Goal: Information Seeking & Learning: Learn about a topic

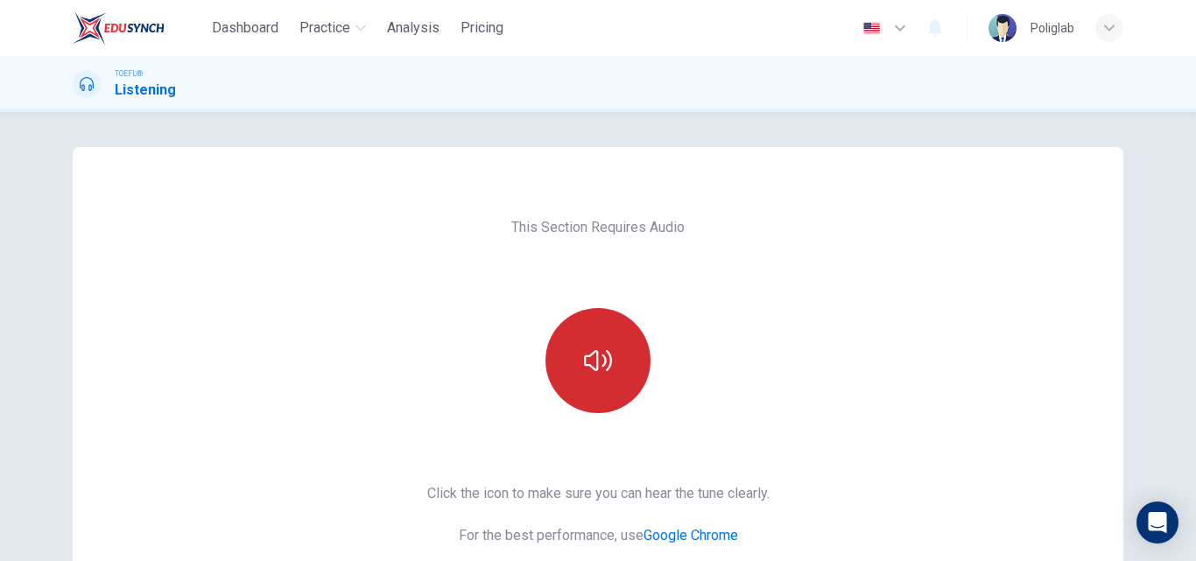
click at [584, 359] on icon "button" at bounding box center [598, 361] width 28 height 28
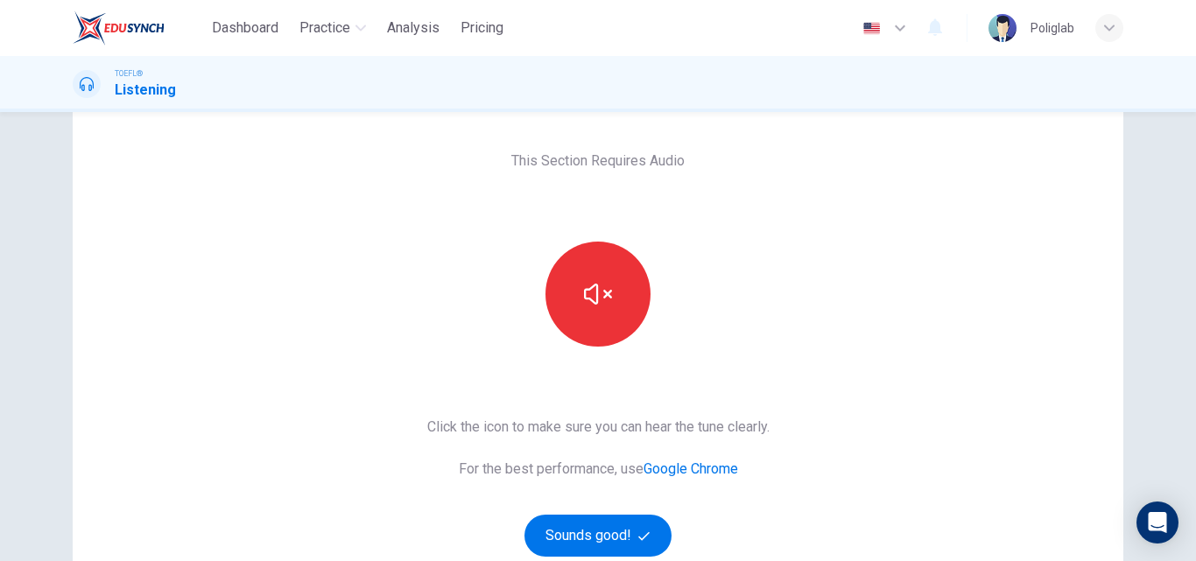
scroll to position [175, 0]
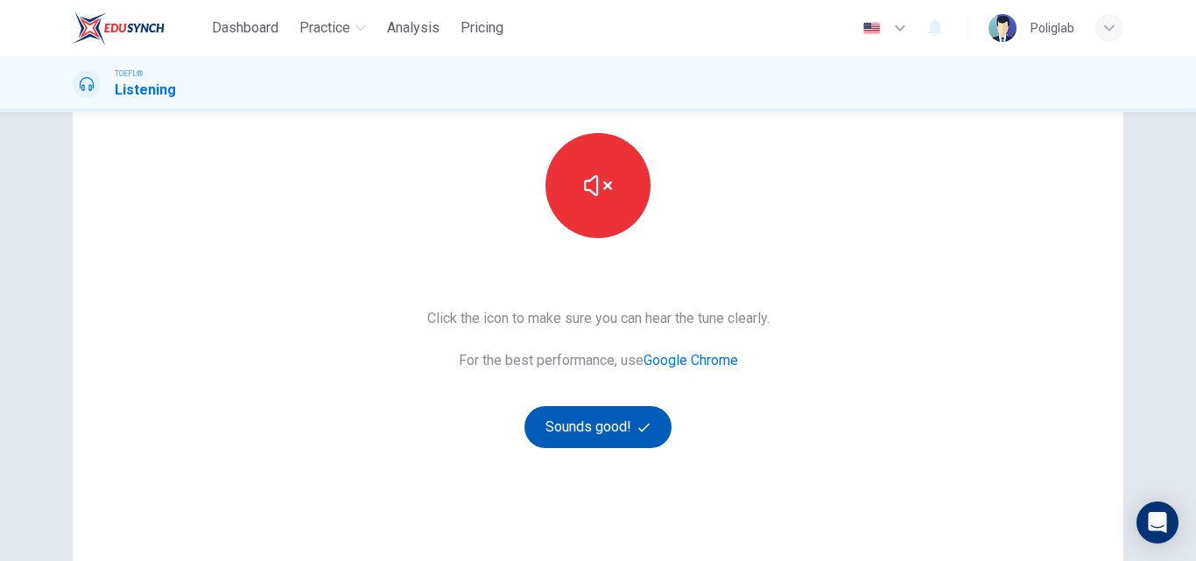
click at [603, 437] on button "Sounds good!" at bounding box center [597, 427] width 147 height 42
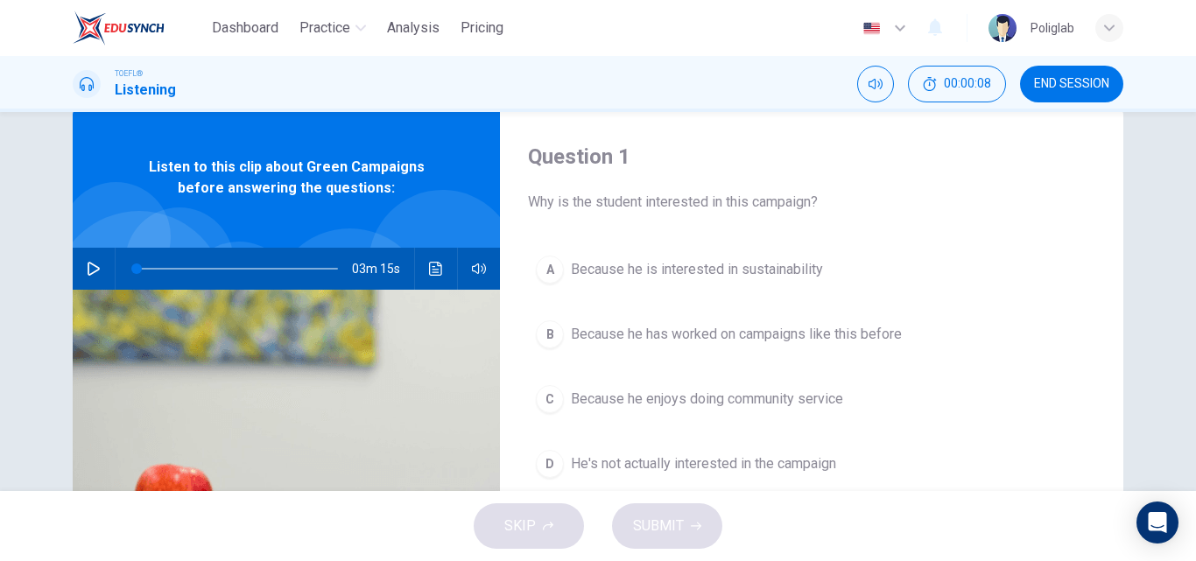
scroll to position [0, 0]
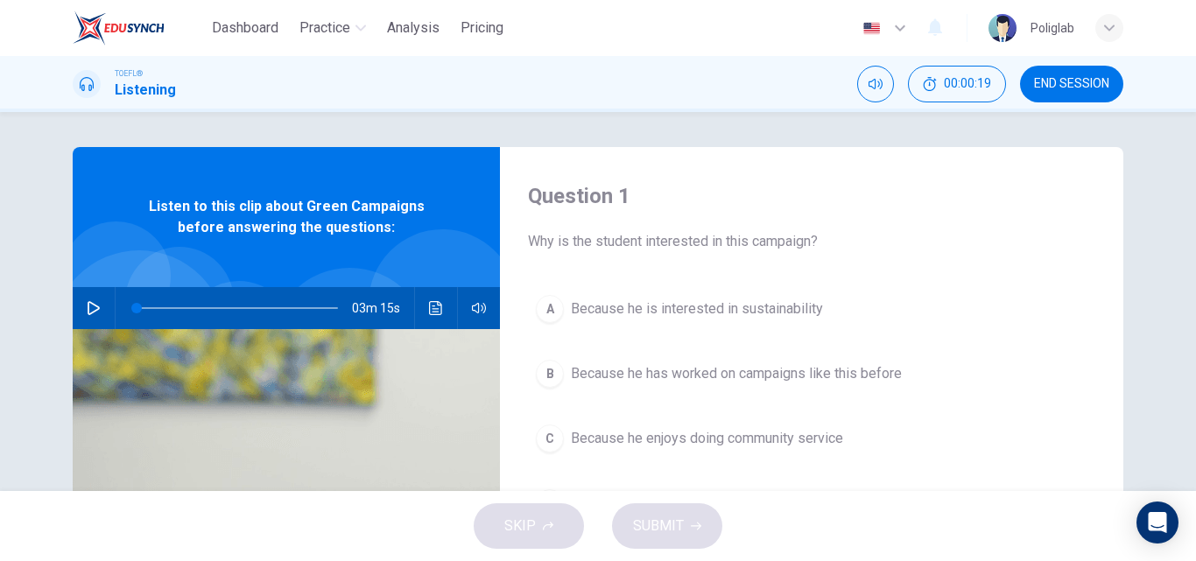
click at [1022, 278] on div "Question 1 Why is the student interested in this campaign? A Because he is inte…" at bounding box center [811, 451] width 623 height 608
click at [1079, 177] on div "Question 1 Why is the student interested in this campaign? A Because he is inte…" at bounding box center [811, 451] width 623 height 608
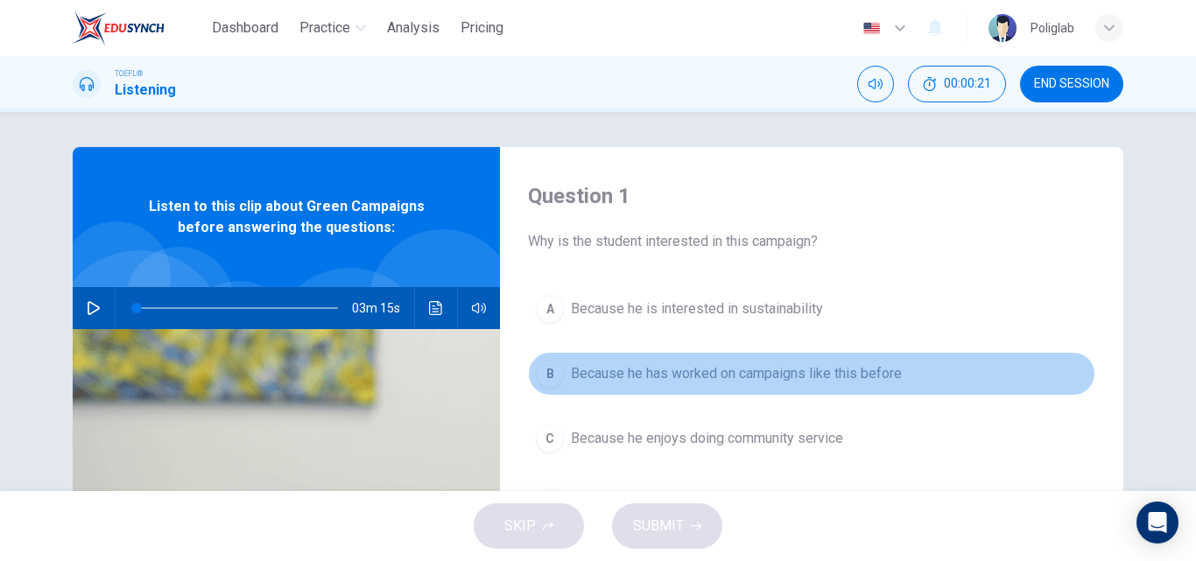
click at [1082, 376] on button "B Because he has worked on campaigns like this before" at bounding box center [811, 374] width 567 height 44
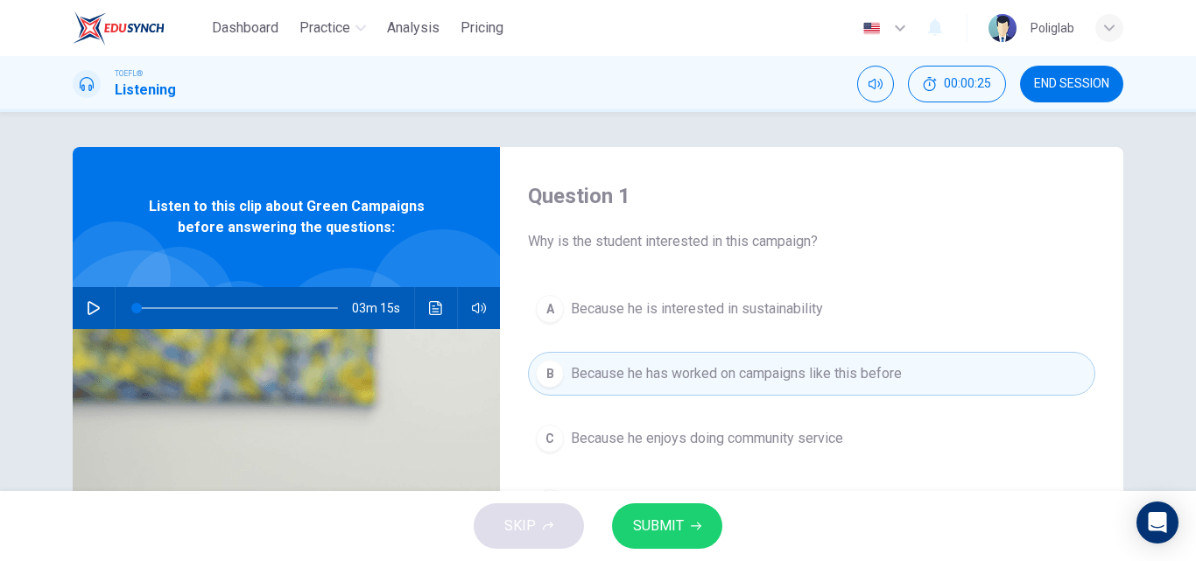
click at [101, 301] on button "button" at bounding box center [94, 308] width 28 height 42
click at [182, 305] on span at bounding box center [187, 308] width 11 height 11
click at [182, 309] on span at bounding box center [187, 308] width 11 height 11
click at [171, 308] on span at bounding box center [175, 308] width 11 height 11
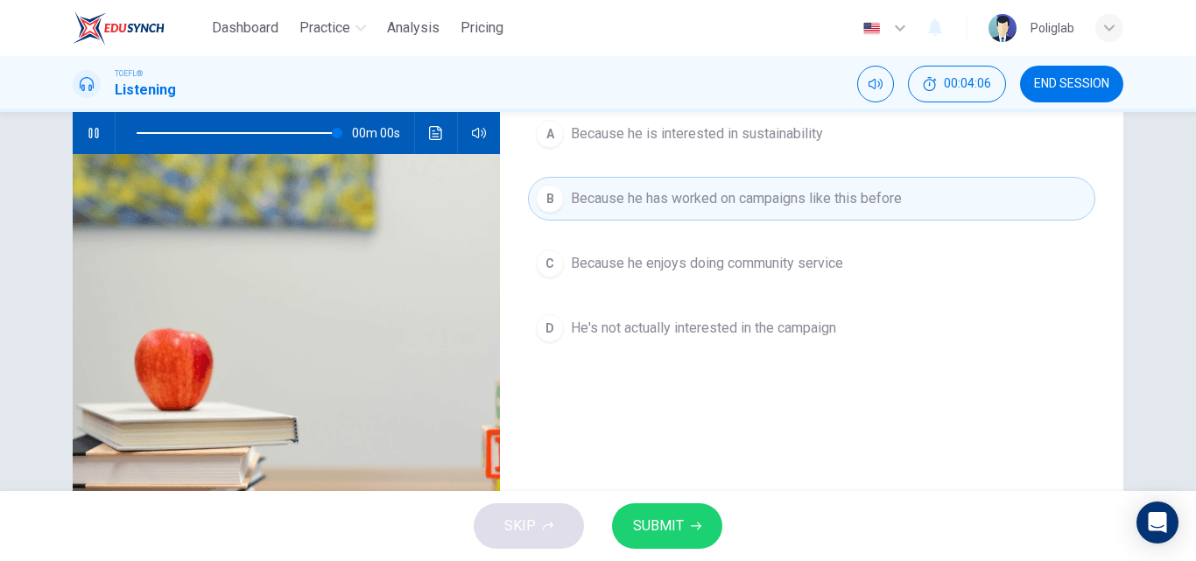
type input "0"
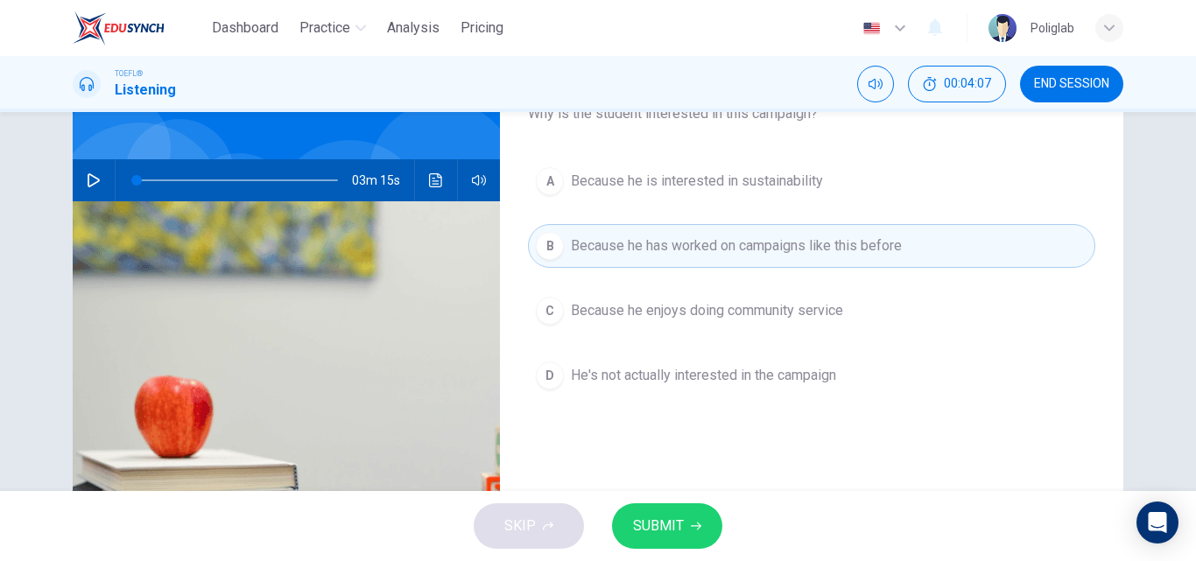
scroll to position [88, 0]
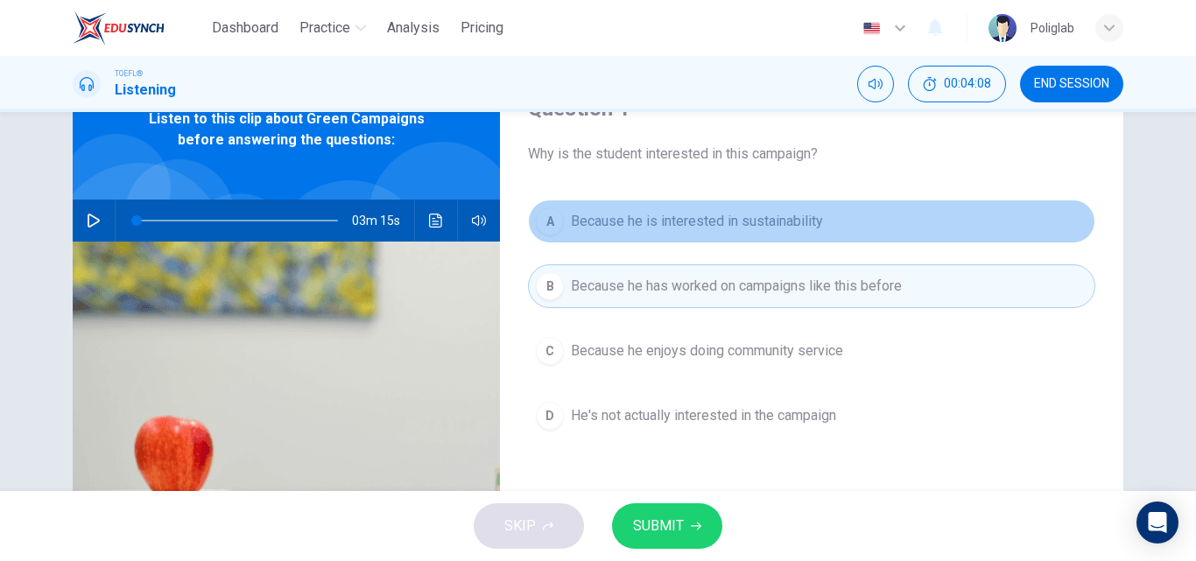
click at [720, 228] on span "Because he is interested in sustainability" at bounding box center [697, 221] width 252 height 21
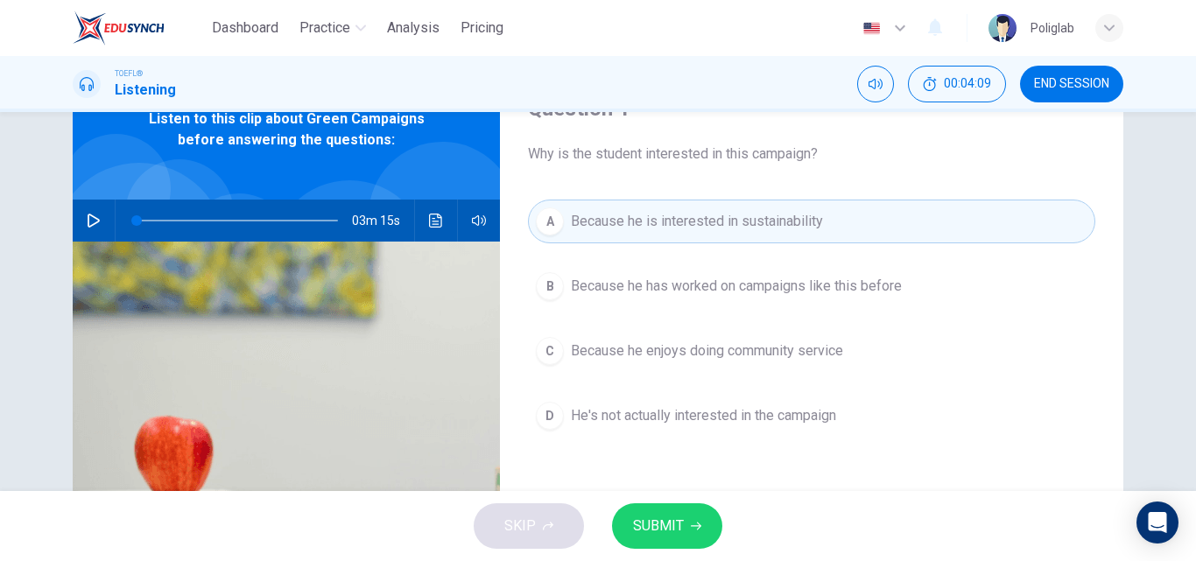
click at [687, 522] on button "SUBMIT" at bounding box center [667, 526] width 110 height 46
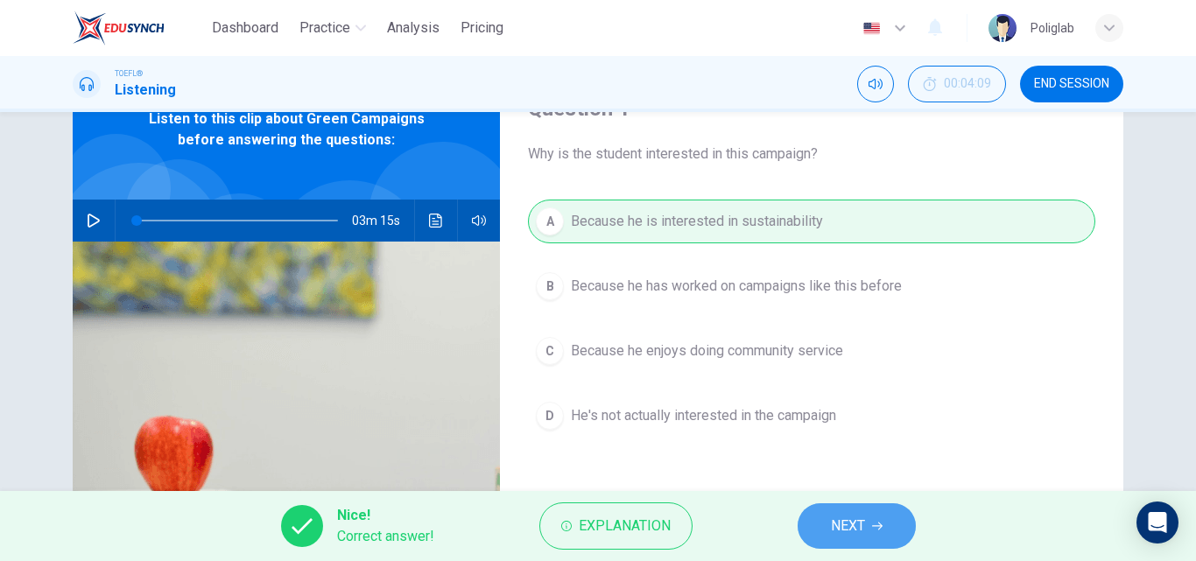
click at [827, 527] on button "NEXT" at bounding box center [856, 526] width 118 height 46
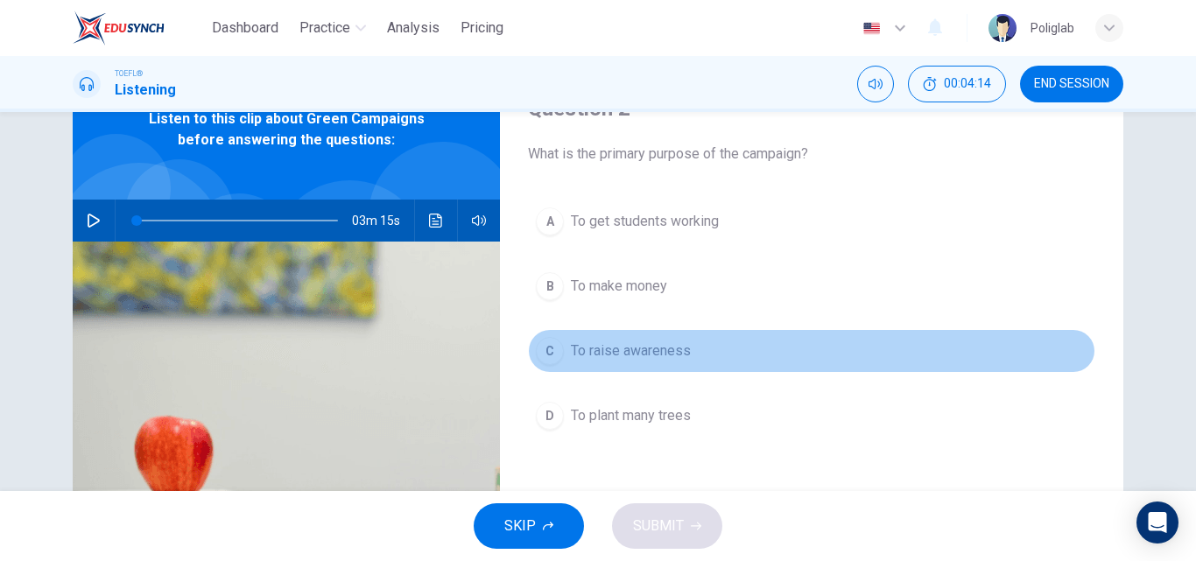
click at [680, 351] on span "To raise awareness" at bounding box center [631, 350] width 120 height 21
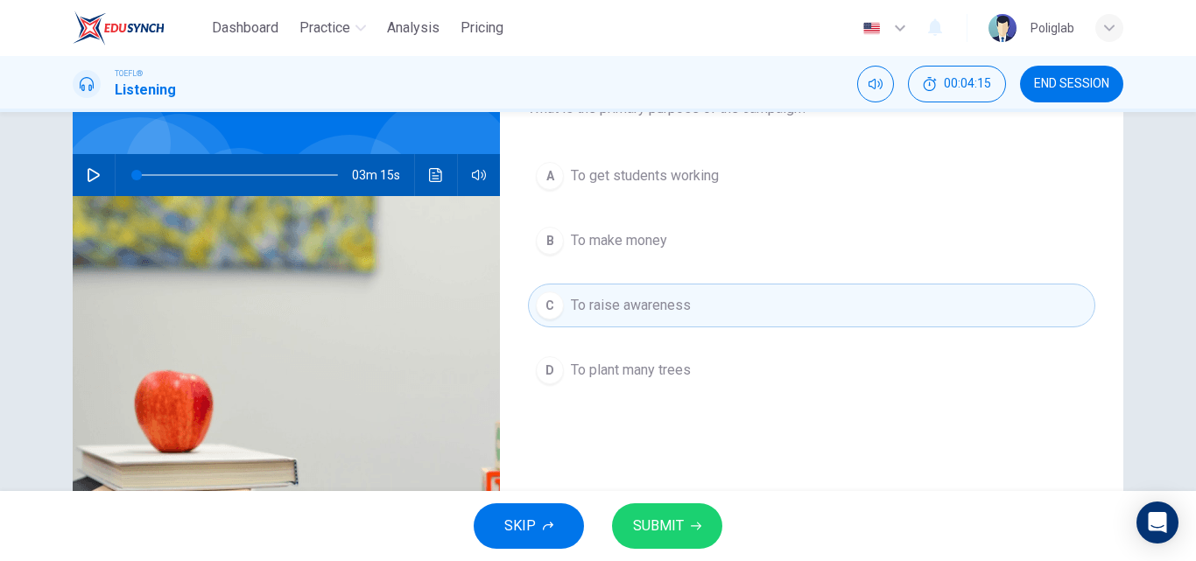
scroll to position [175, 0]
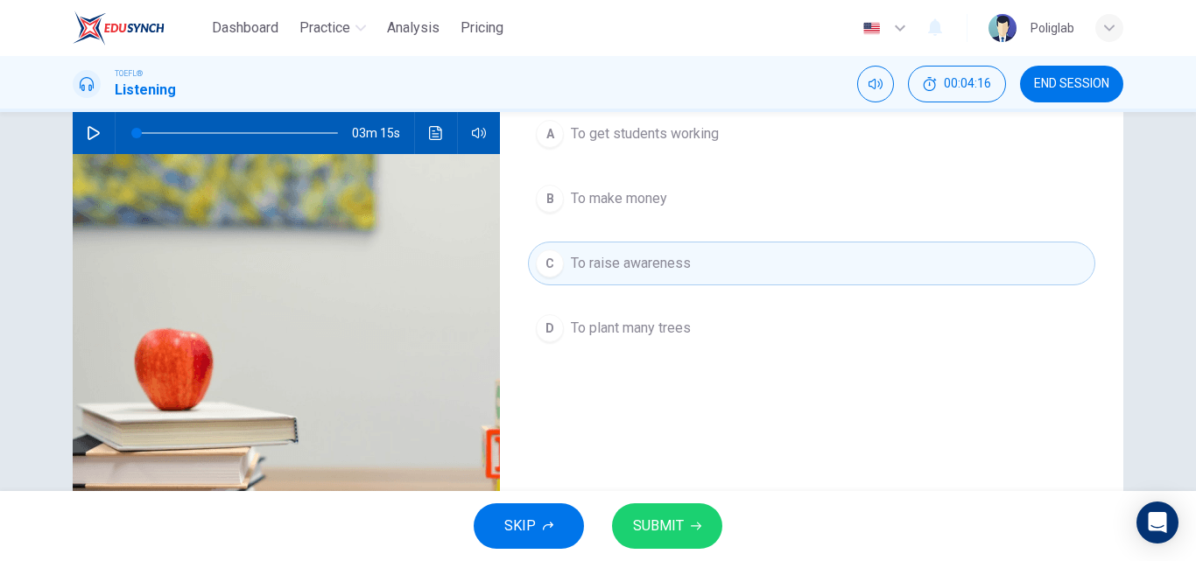
click at [696, 526] on icon "button" at bounding box center [696, 527] width 11 height 8
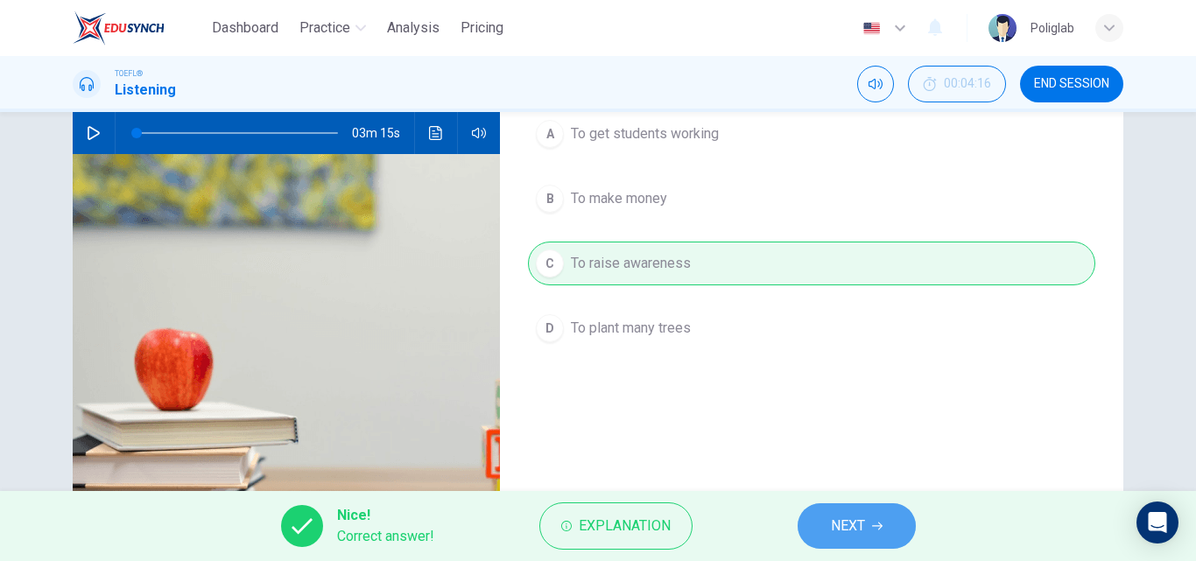
click at [877, 537] on button "NEXT" at bounding box center [856, 526] width 118 height 46
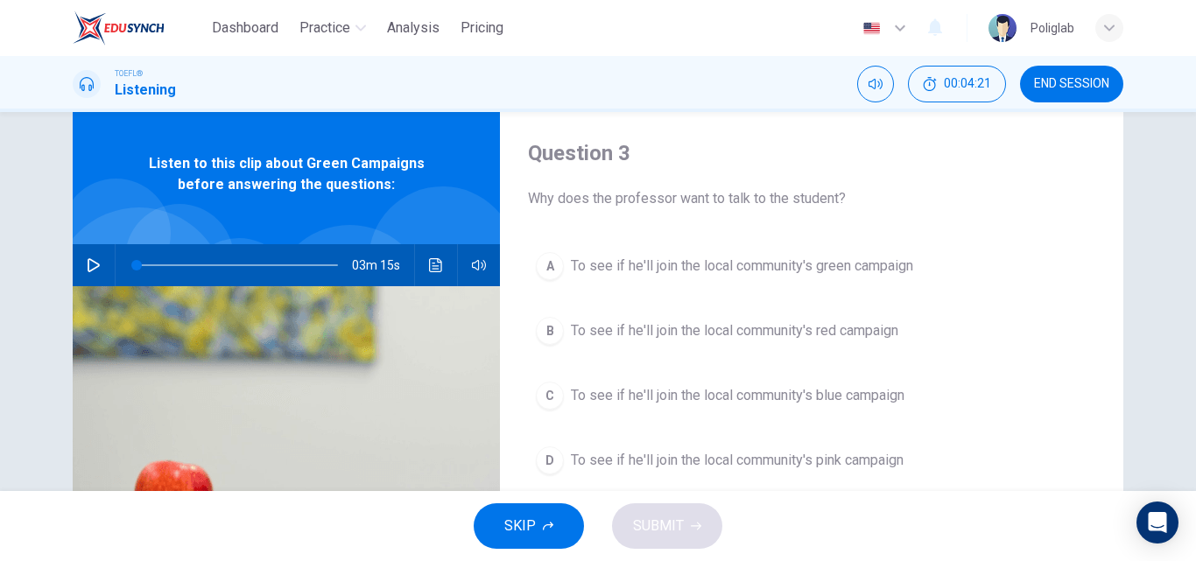
scroll to position [0, 0]
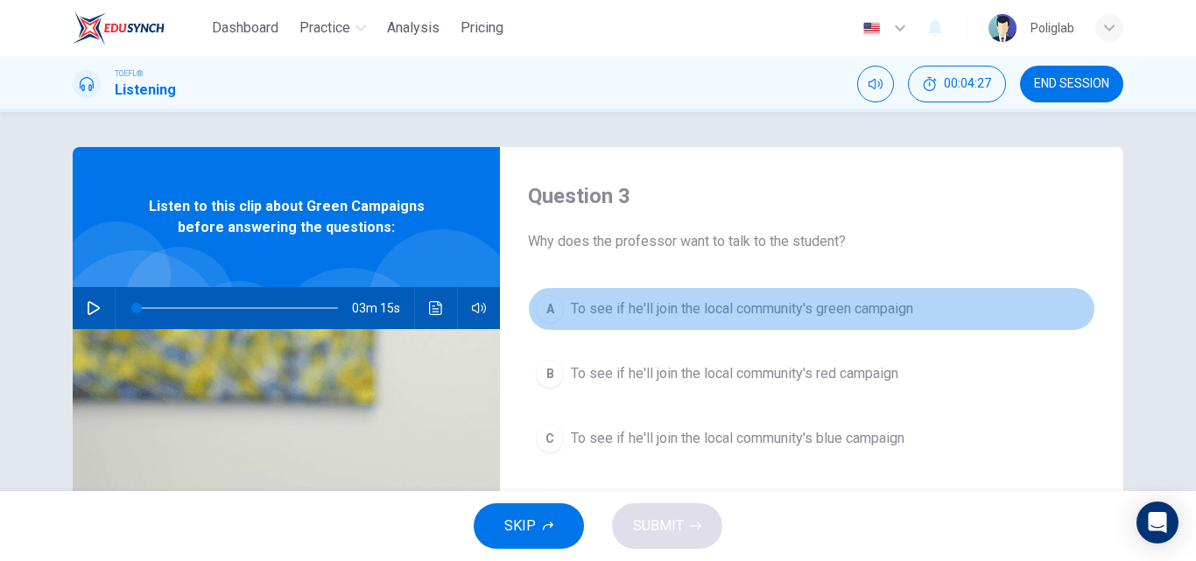
click at [777, 318] on span "To see if he'll join the local community's green campaign" at bounding box center [742, 308] width 342 height 21
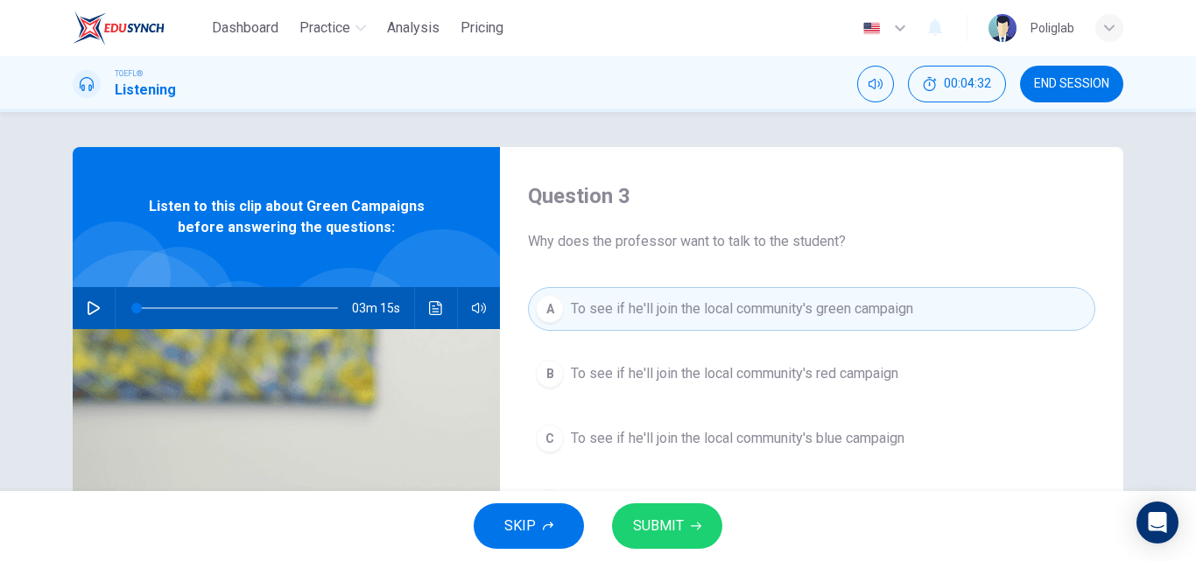
scroll to position [88, 0]
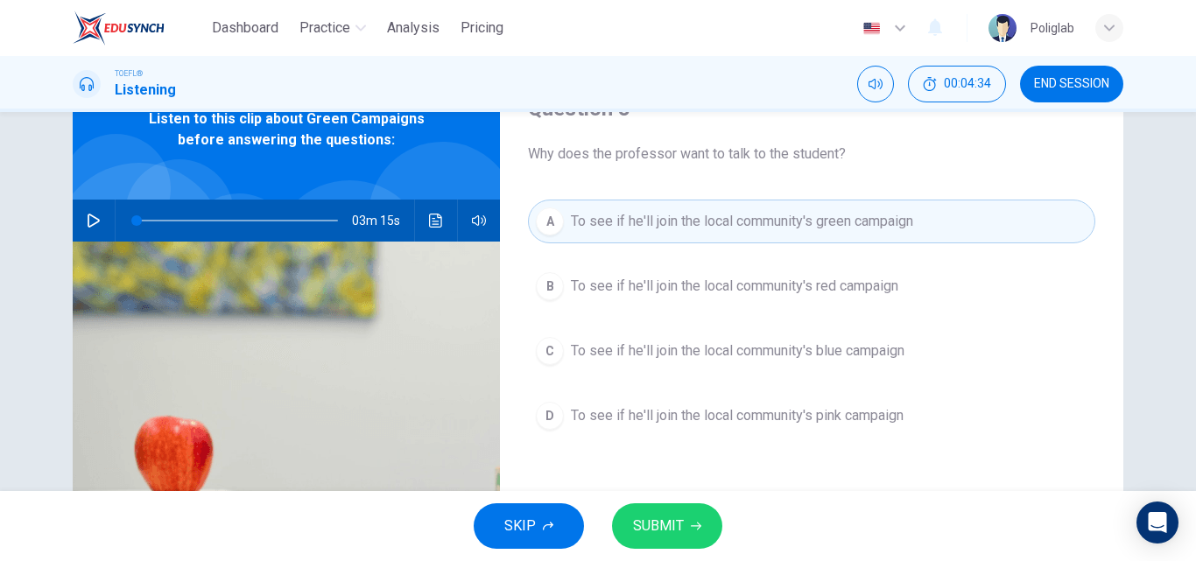
click at [685, 524] on button "SUBMIT" at bounding box center [667, 526] width 110 height 46
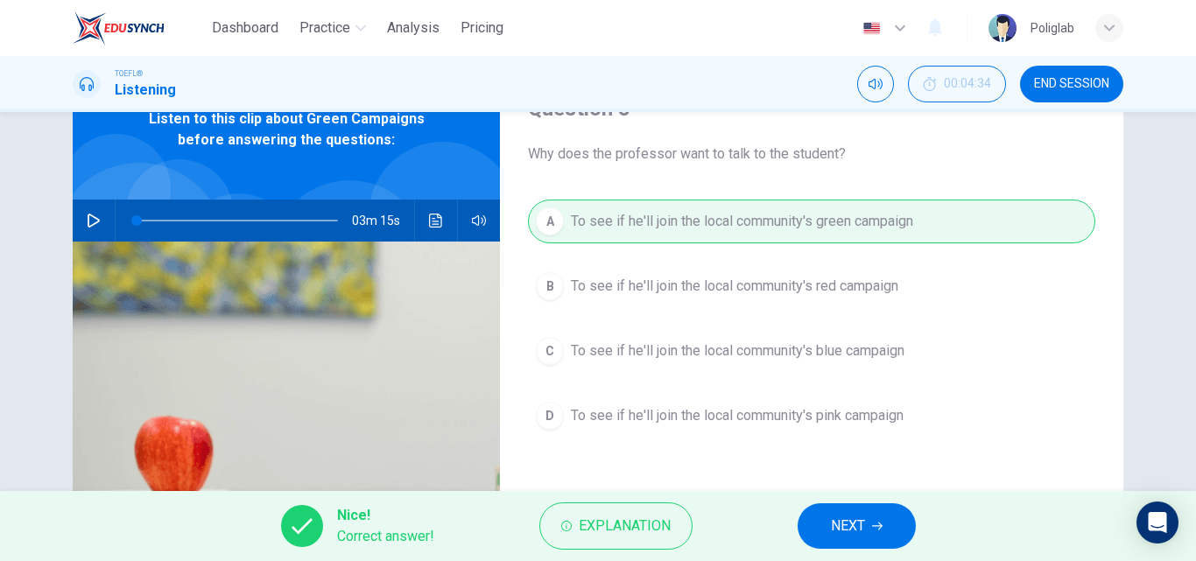
click at [860, 530] on span "NEXT" at bounding box center [848, 526] width 34 height 25
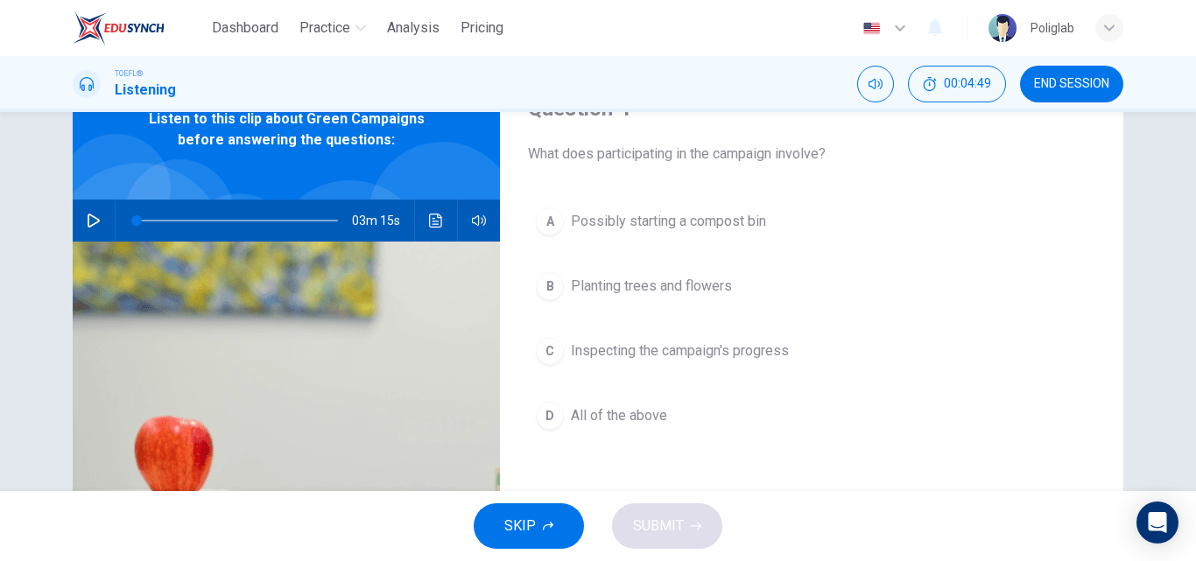
click at [638, 405] on span "All of the above" at bounding box center [619, 415] width 96 height 21
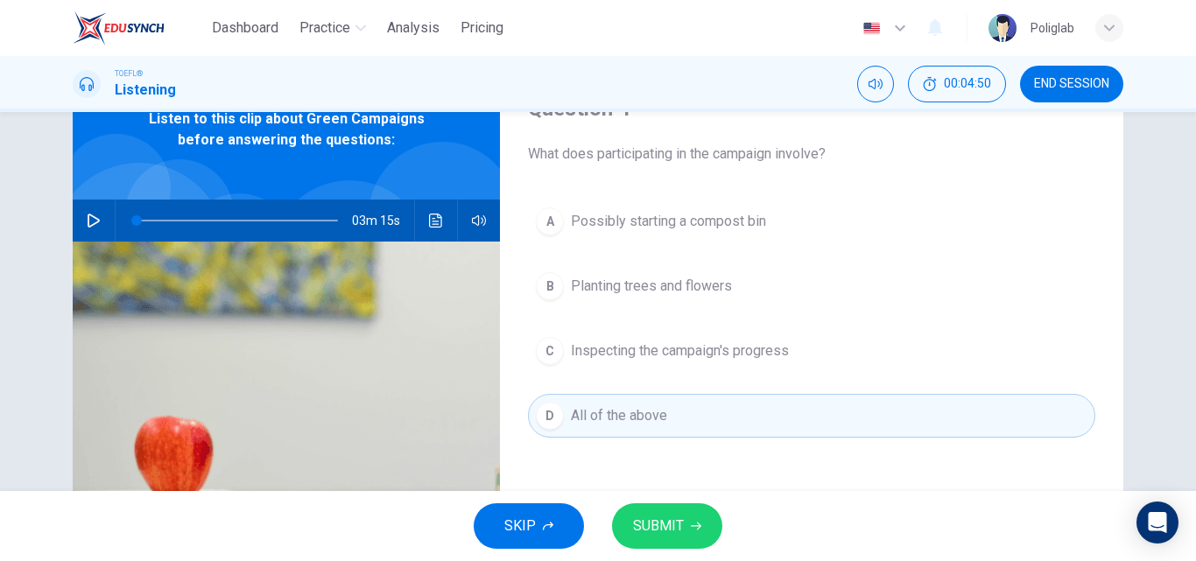
click at [687, 507] on button "SUBMIT" at bounding box center [667, 526] width 110 height 46
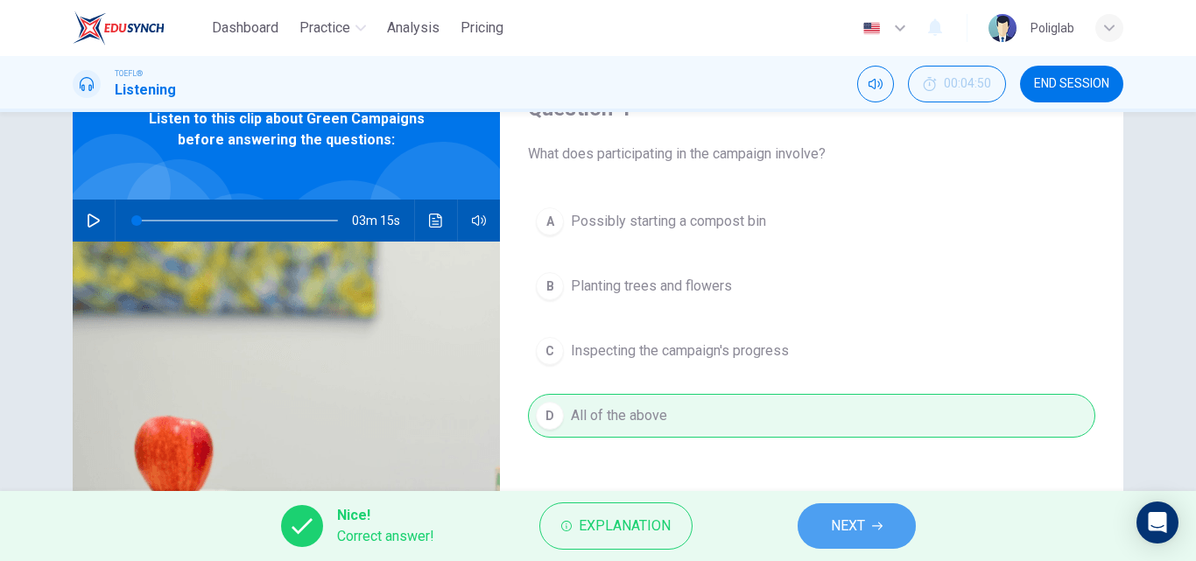
click at [839, 514] on span "NEXT" at bounding box center [848, 526] width 34 height 25
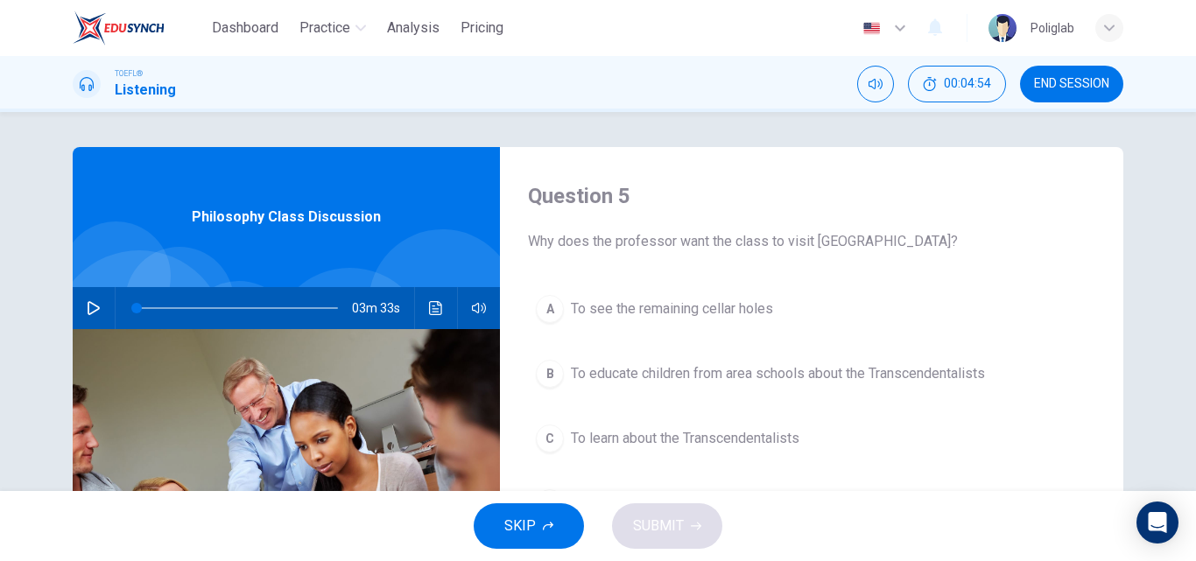
click at [90, 312] on icon "button" at bounding box center [94, 308] width 14 height 14
type input "0"
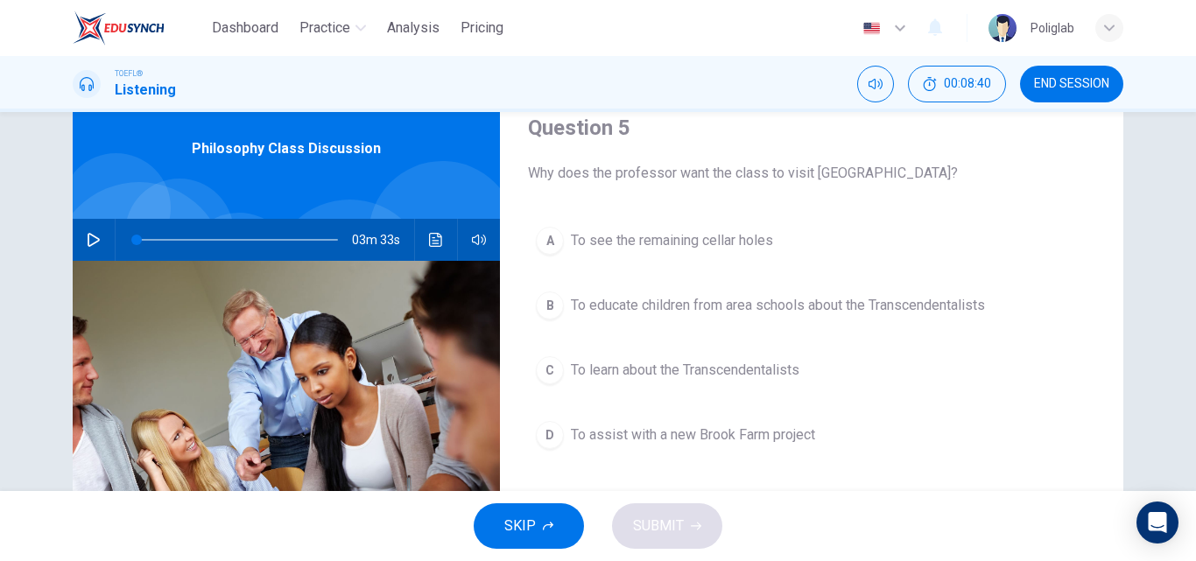
scroll to position [88, 0]
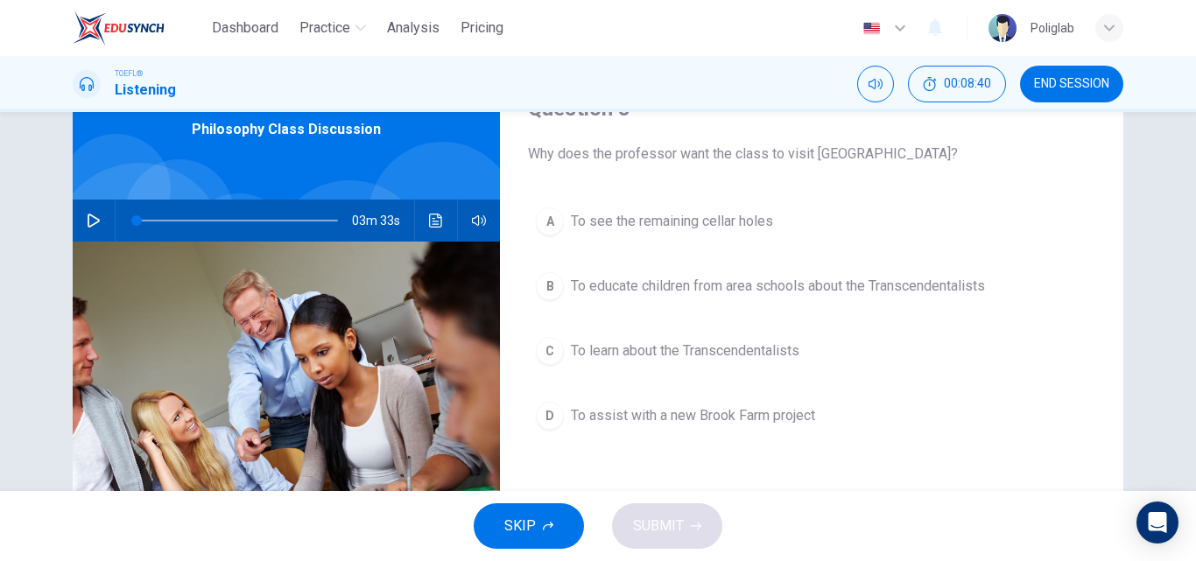
click at [749, 303] on button "B To educate children from area schools about the Transcendentalists" at bounding box center [811, 286] width 567 height 44
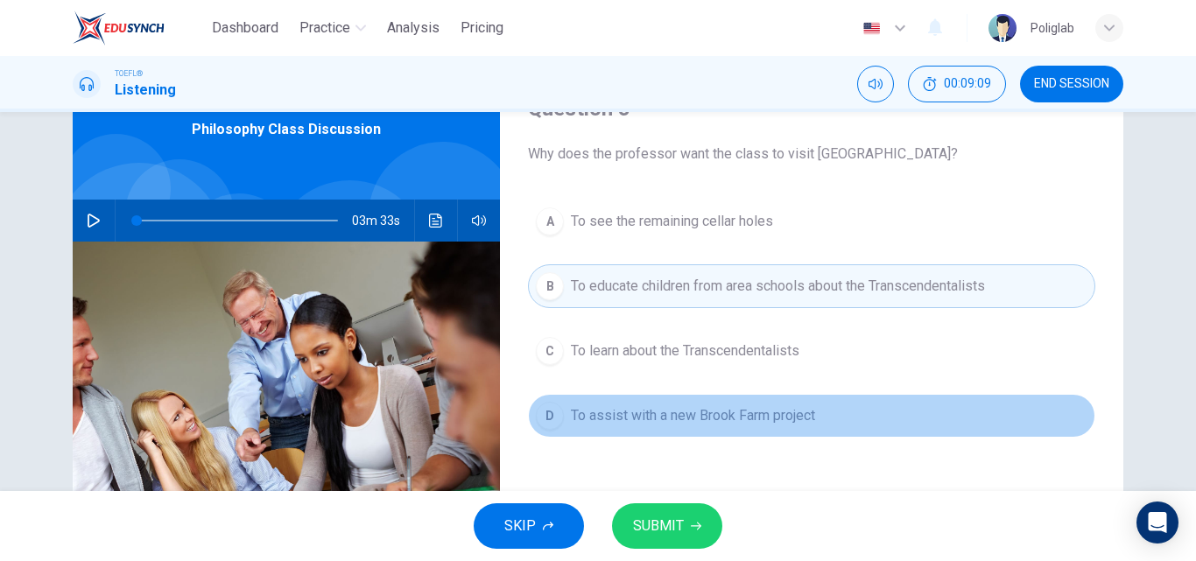
click at [777, 423] on span "To assist with a new Brook Farm project" at bounding box center [693, 415] width 244 height 21
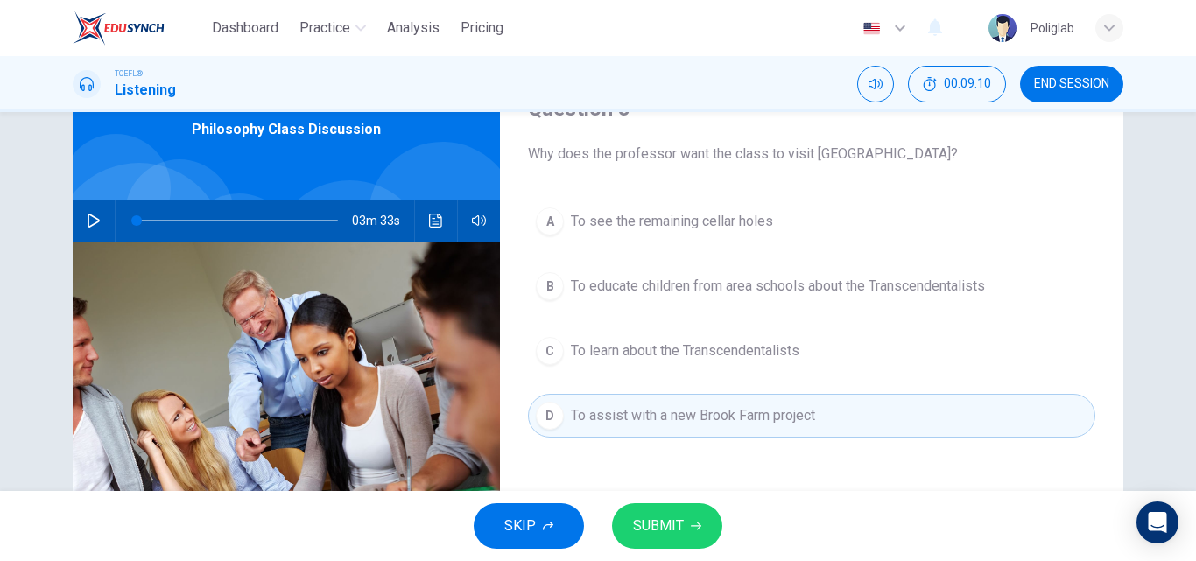
click at [694, 509] on button "SUBMIT" at bounding box center [667, 526] width 110 height 46
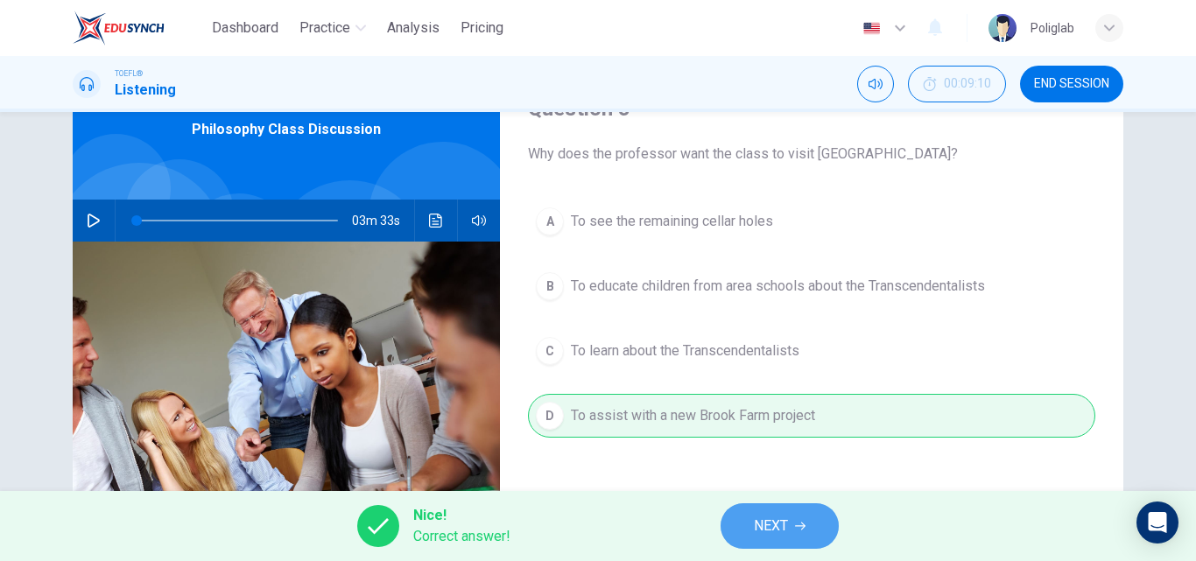
click at [796, 527] on icon "button" at bounding box center [800, 526] width 11 height 11
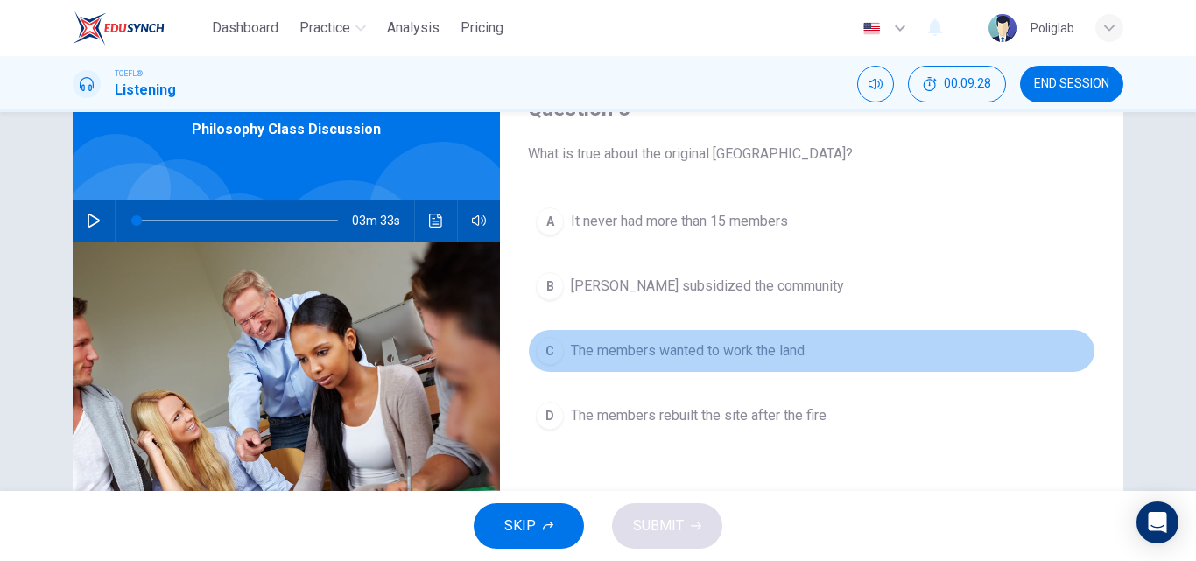
click at [742, 352] on span "The members wanted to work the land" at bounding box center [688, 350] width 234 height 21
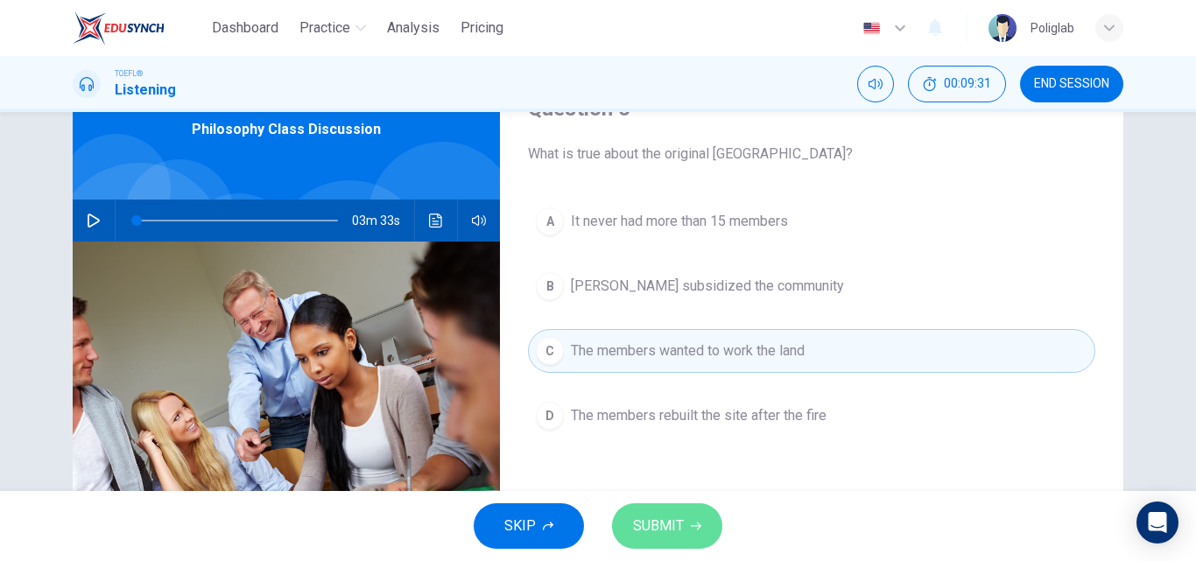
click at [705, 518] on button "SUBMIT" at bounding box center [667, 526] width 110 height 46
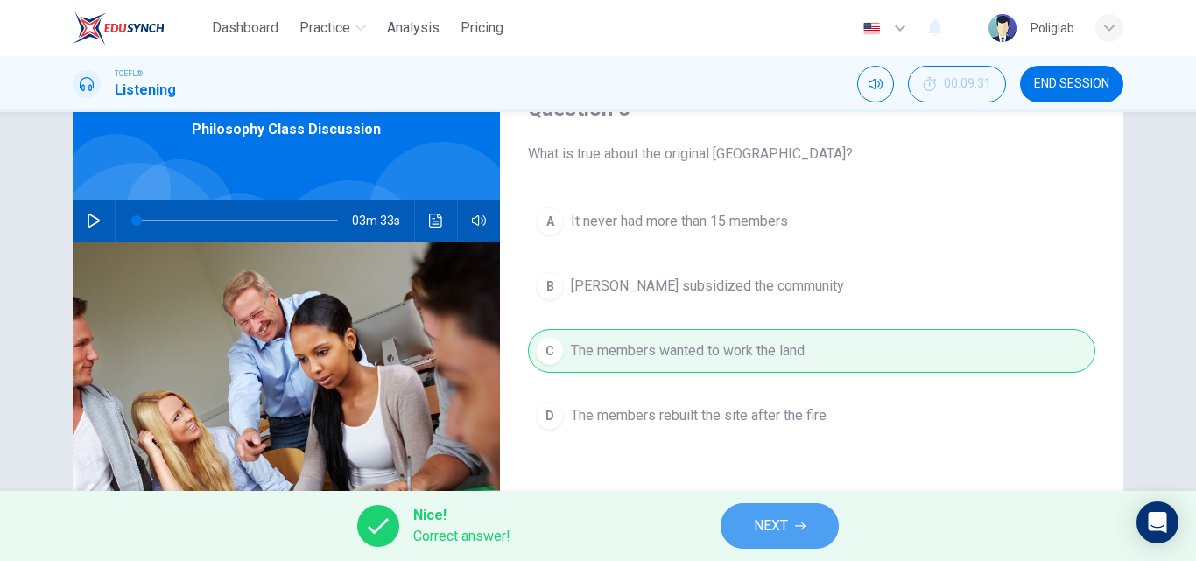
click at [775, 527] on span "NEXT" at bounding box center [771, 526] width 34 height 25
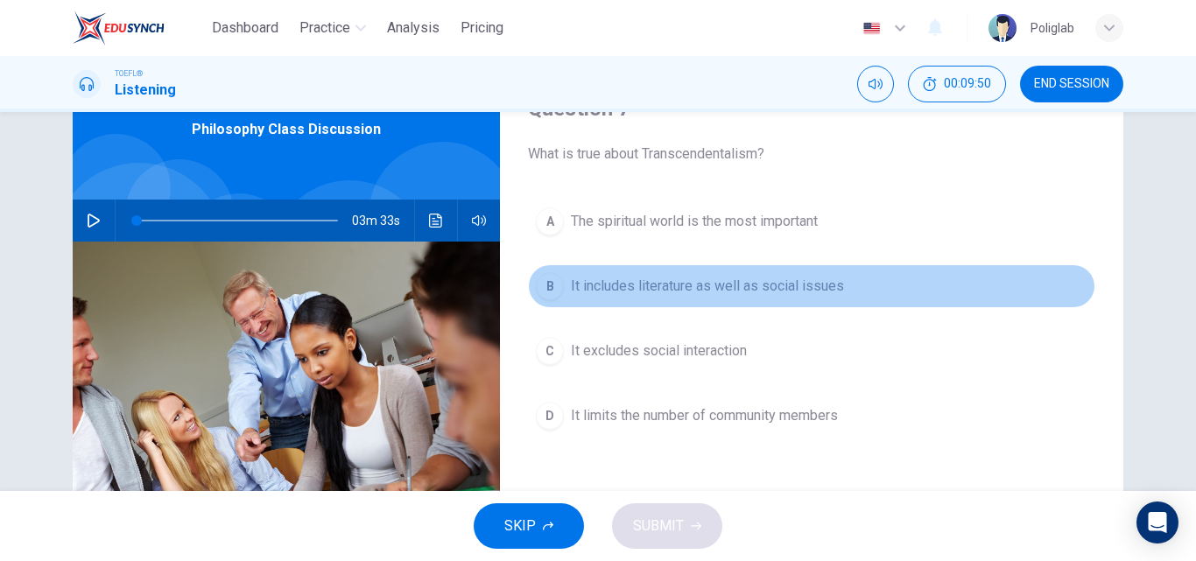
click at [707, 285] on span "It includes literature as well as social issues" at bounding box center [707, 286] width 273 height 21
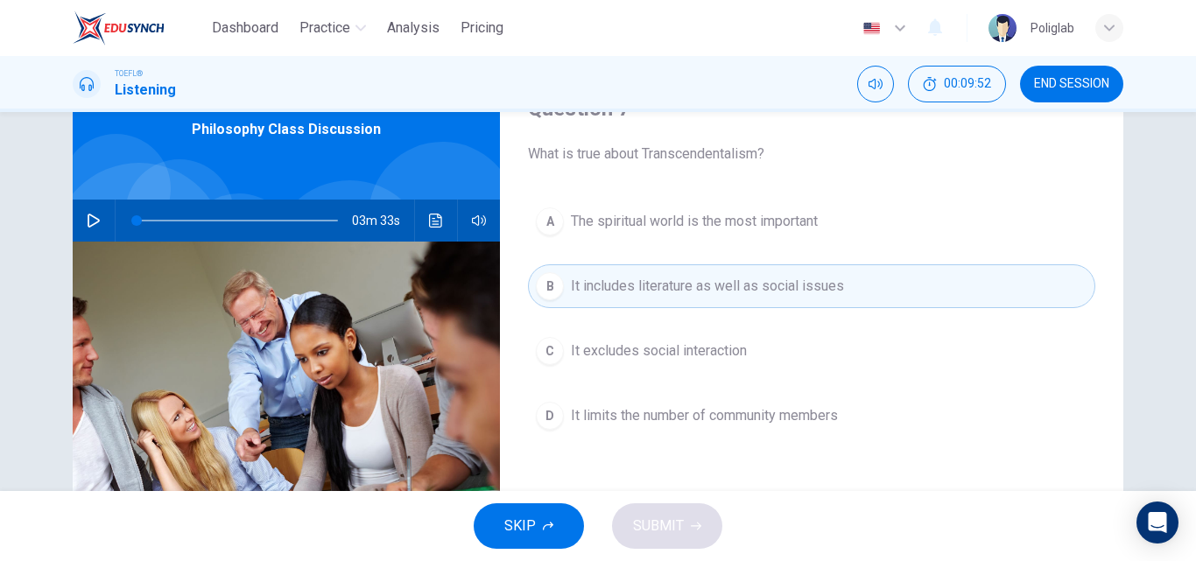
click at [695, 214] on span "The spiritual world is the most important" at bounding box center [694, 221] width 247 height 21
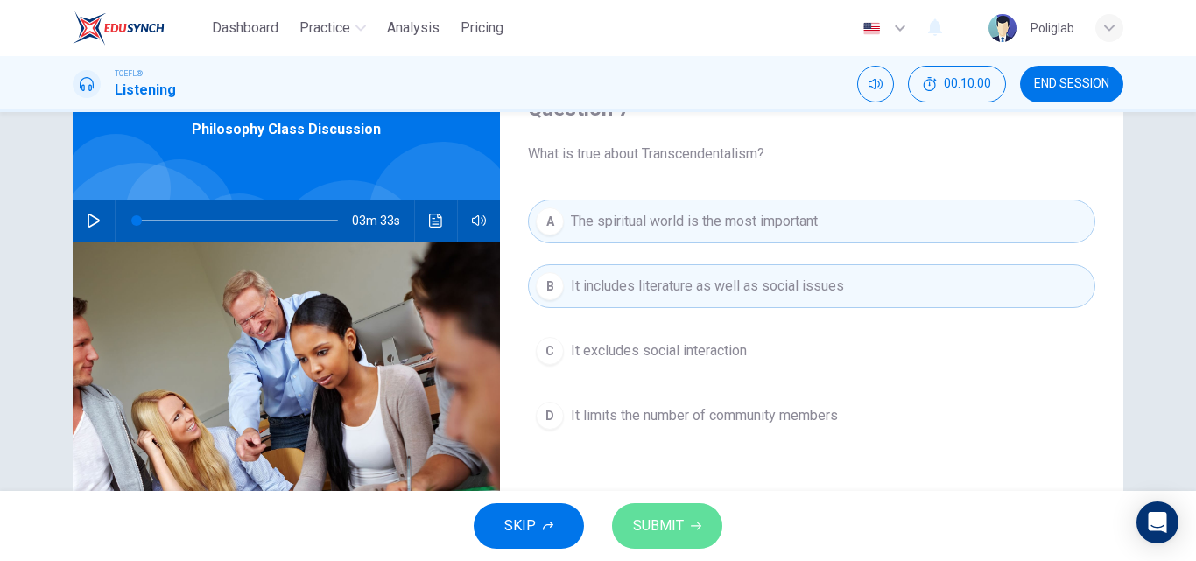
click at [700, 513] on button "SUBMIT" at bounding box center [667, 526] width 110 height 46
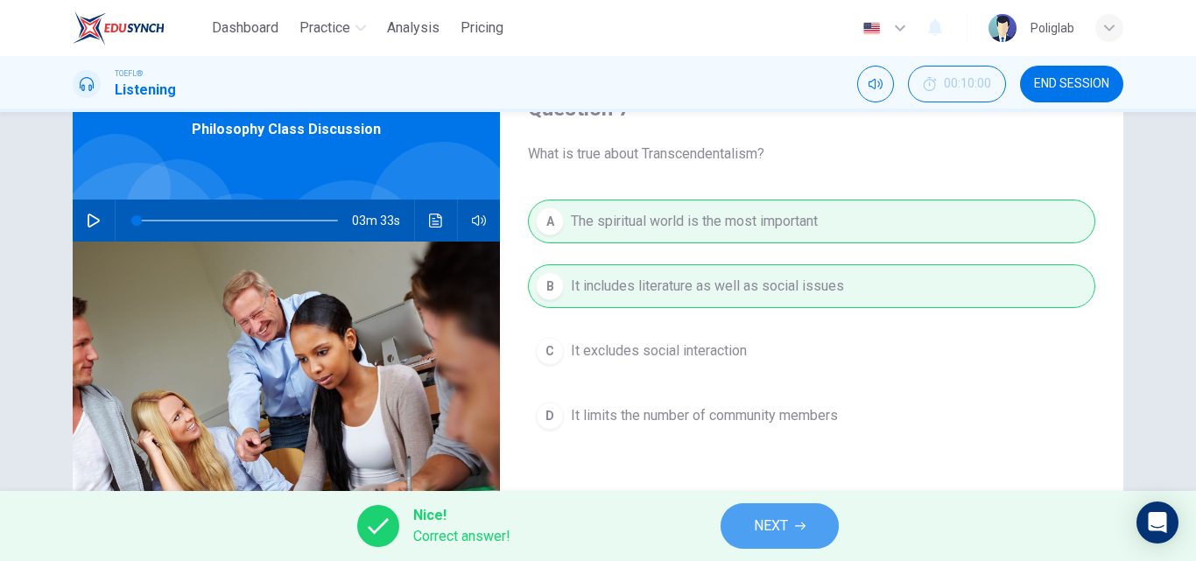
click at [789, 528] on button "NEXT" at bounding box center [779, 526] width 118 height 46
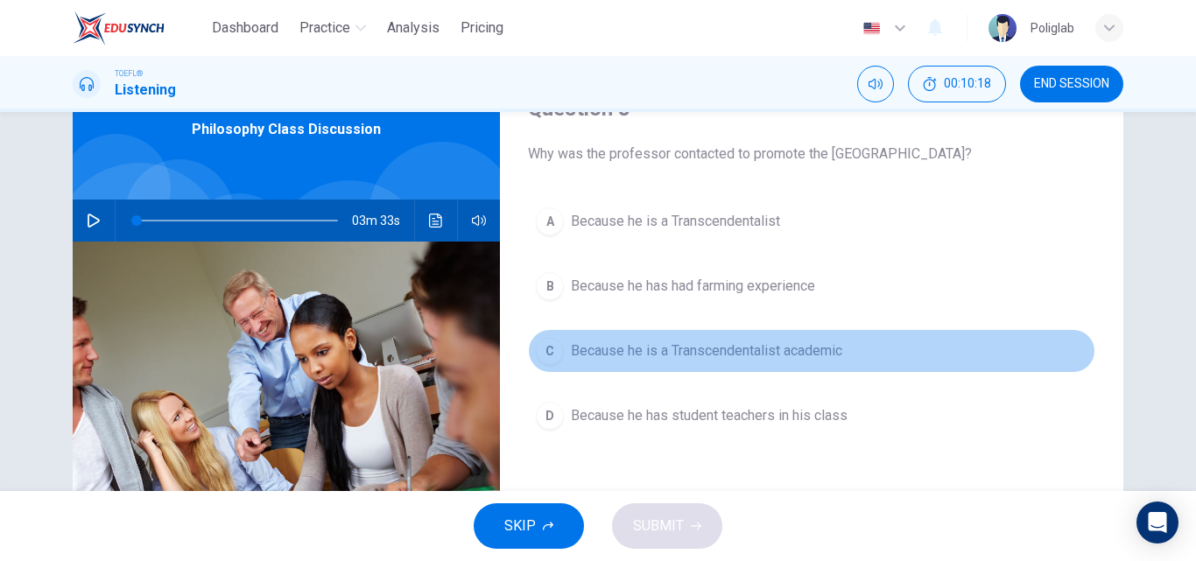
click at [765, 361] on button "C Because he is a Transcendentalist academic" at bounding box center [811, 351] width 567 height 44
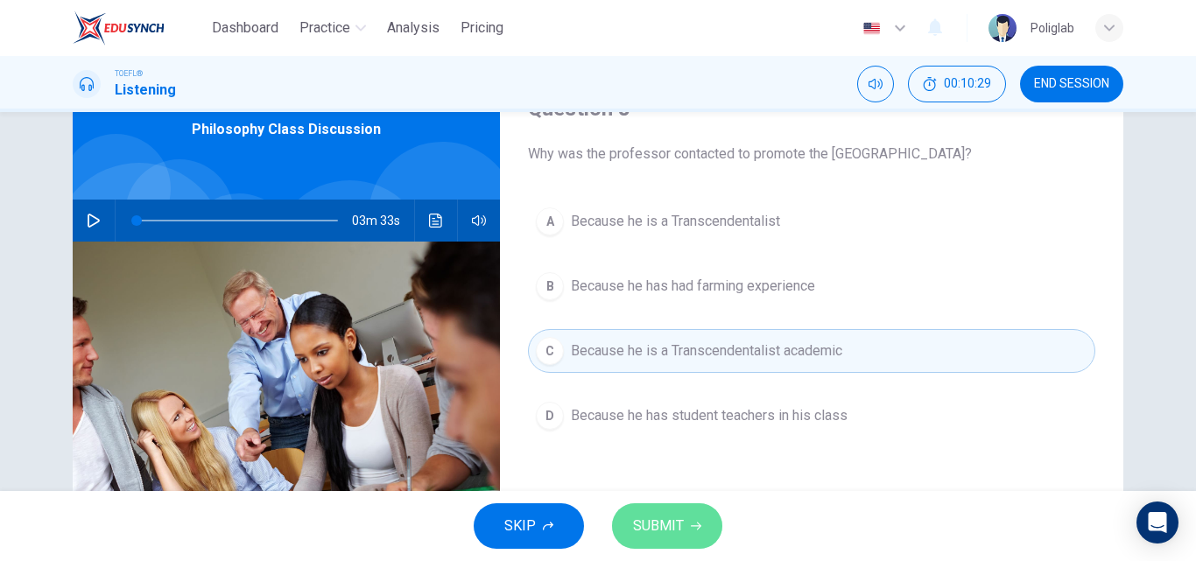
click at [690, 517] on button "SUBMIT" at bounding box center [667, 526] width 110 height 46
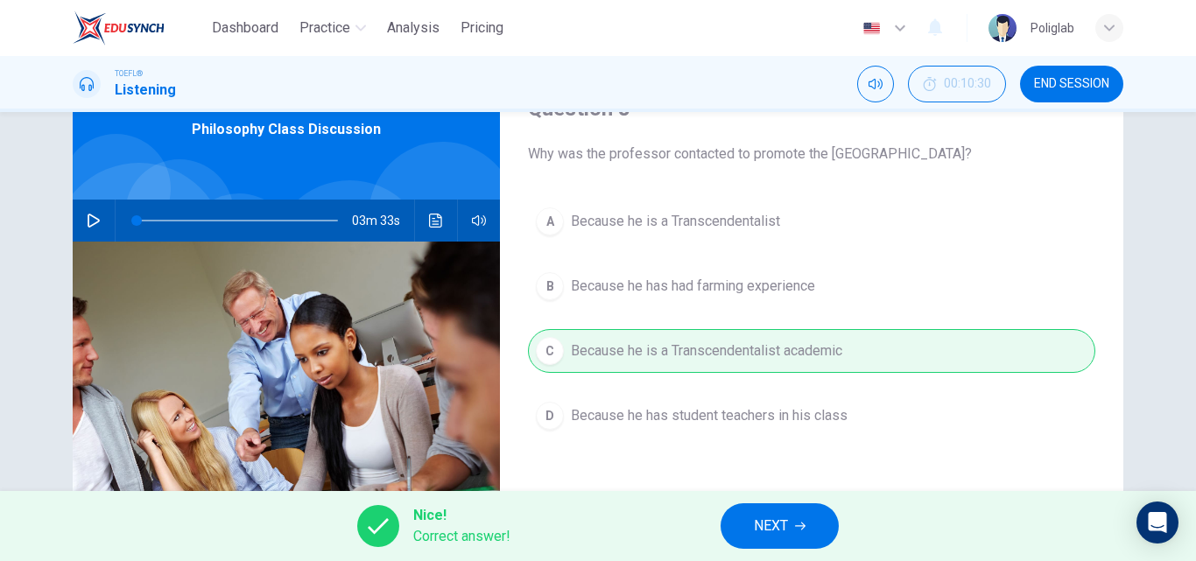
click at [783, 516] on span "NEXT" at bounding box center [771, 526] width 34 height 25
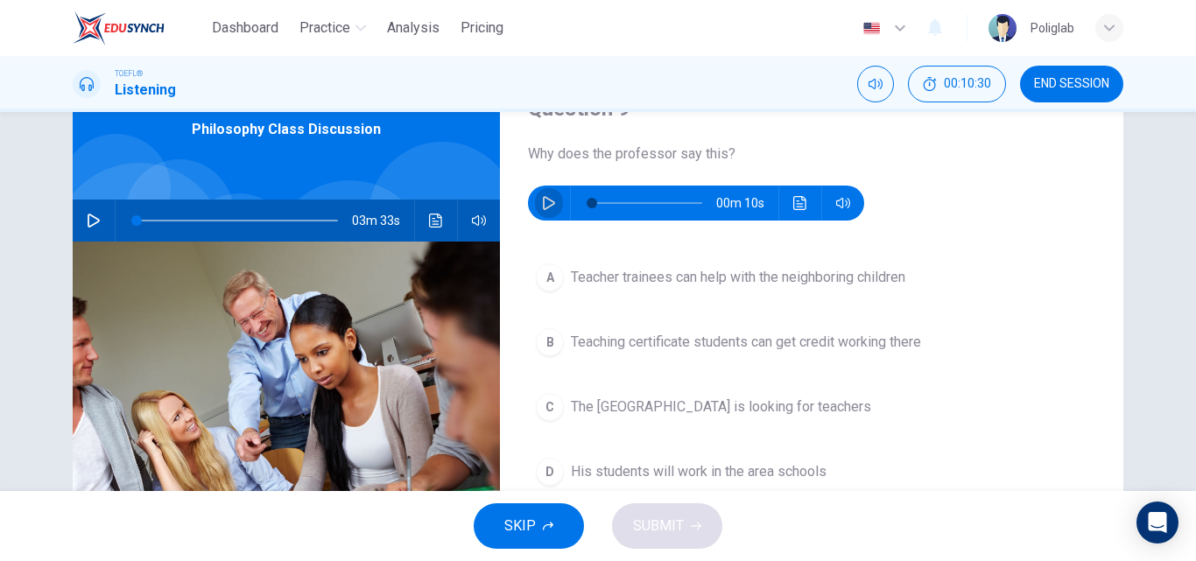
click at [544, 204] on icon "button" at bounding box center [549, 203] width 14 height 14
type input "0"
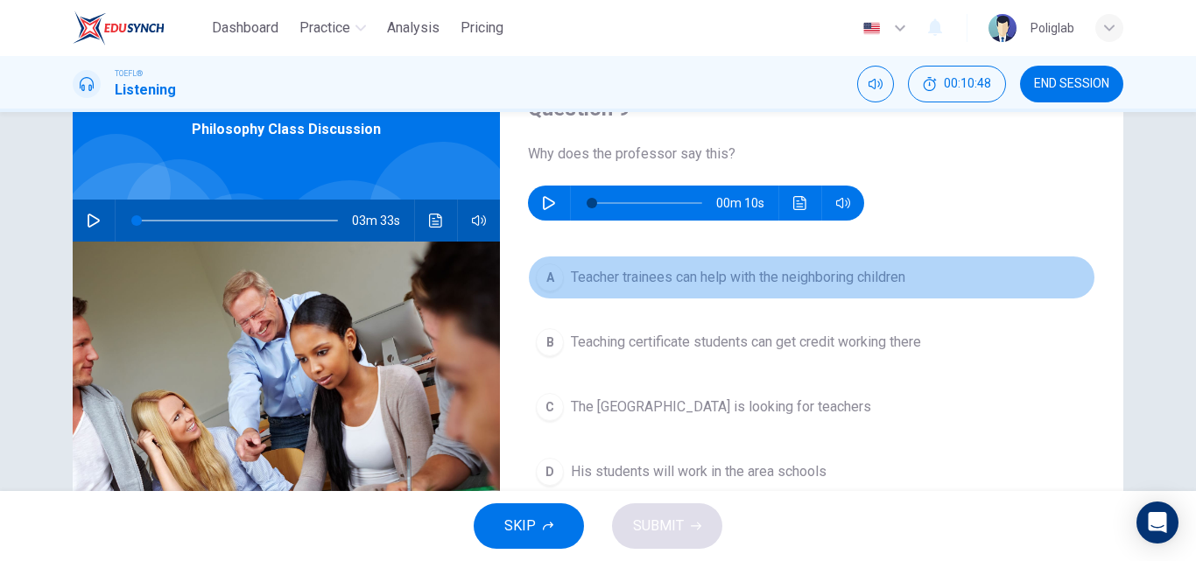
click at [621, 278] on span "Teacher trainees can help with the neighboring children" at bounding box center [738, 277] width 334 height 21
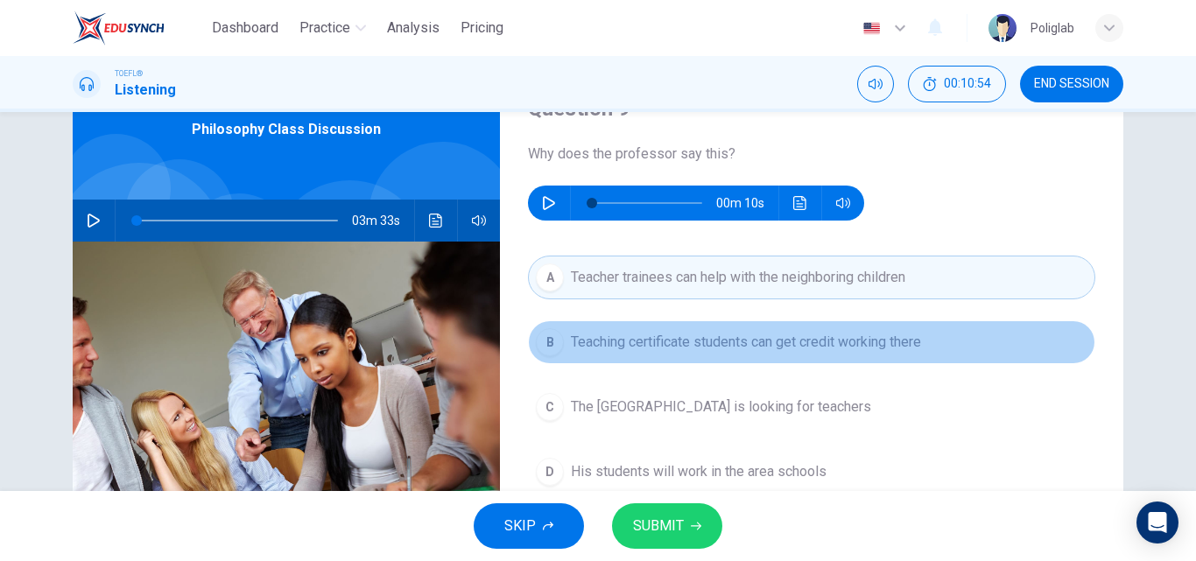
click at [655, 349] on span "Teaching certificate students can get credit working there" at bounding box center [746, 342] width 350 height 21
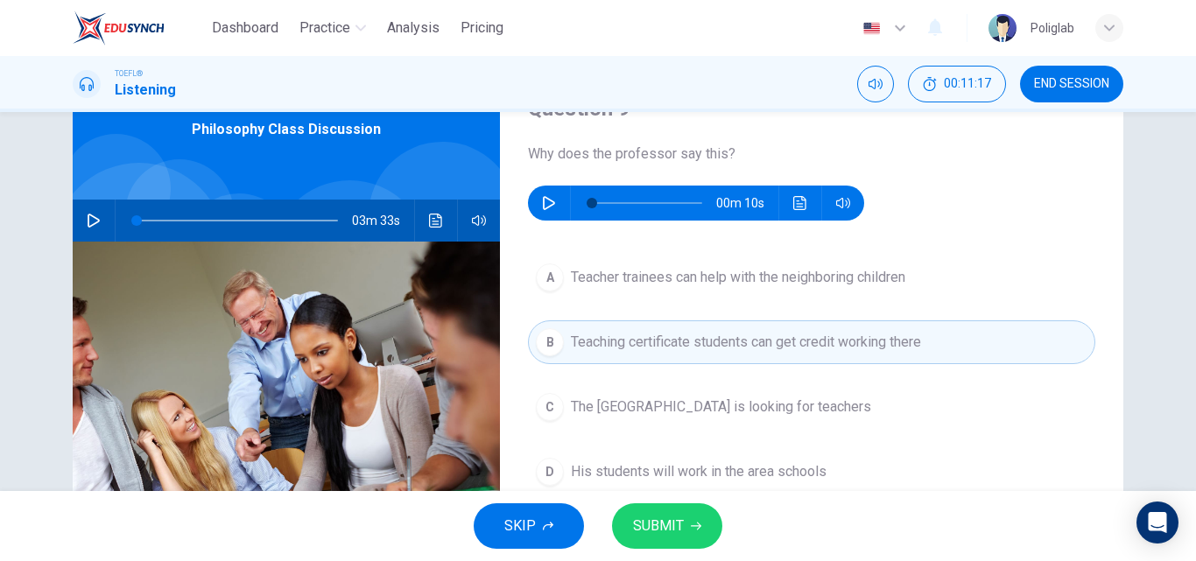
click at [683, 515] on button "SUBMIT" at bounding box center [667, 526] width 110 height 46
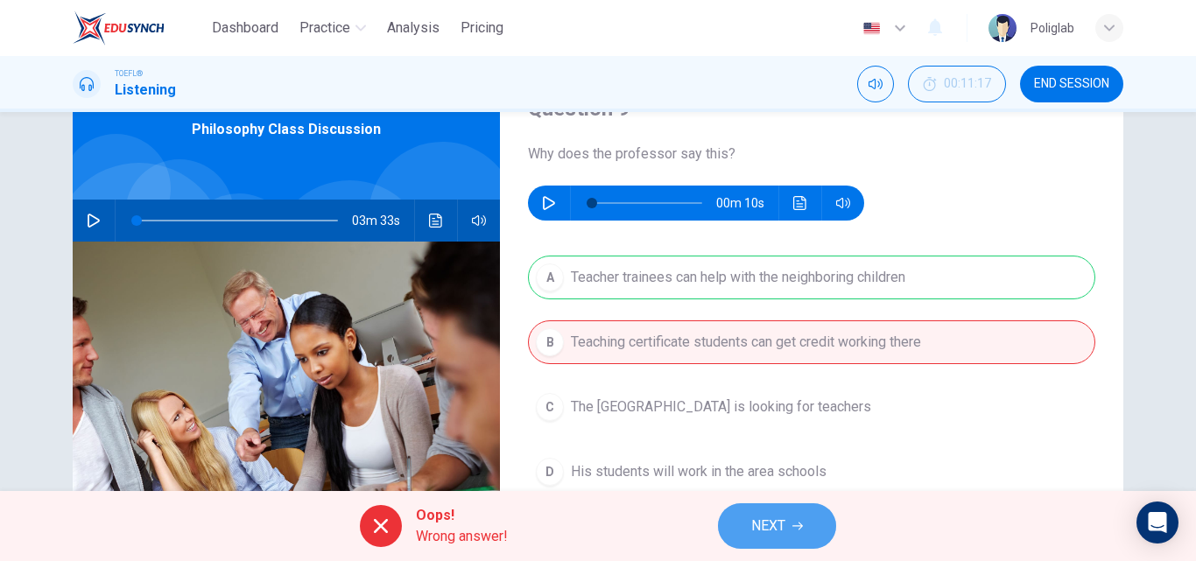
click at [782, 522] on span "NEXT" at bounding box center [768, 526] width 34 height 25
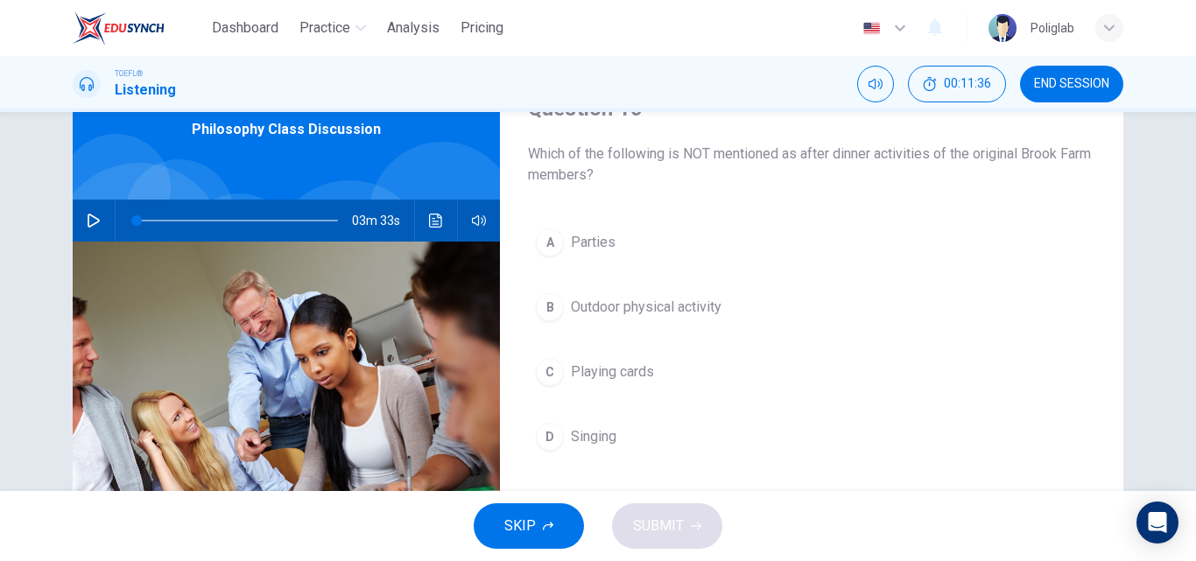
click at [604, 252] on span "Parties" at bounding box center [593, 242] width 45 height 21
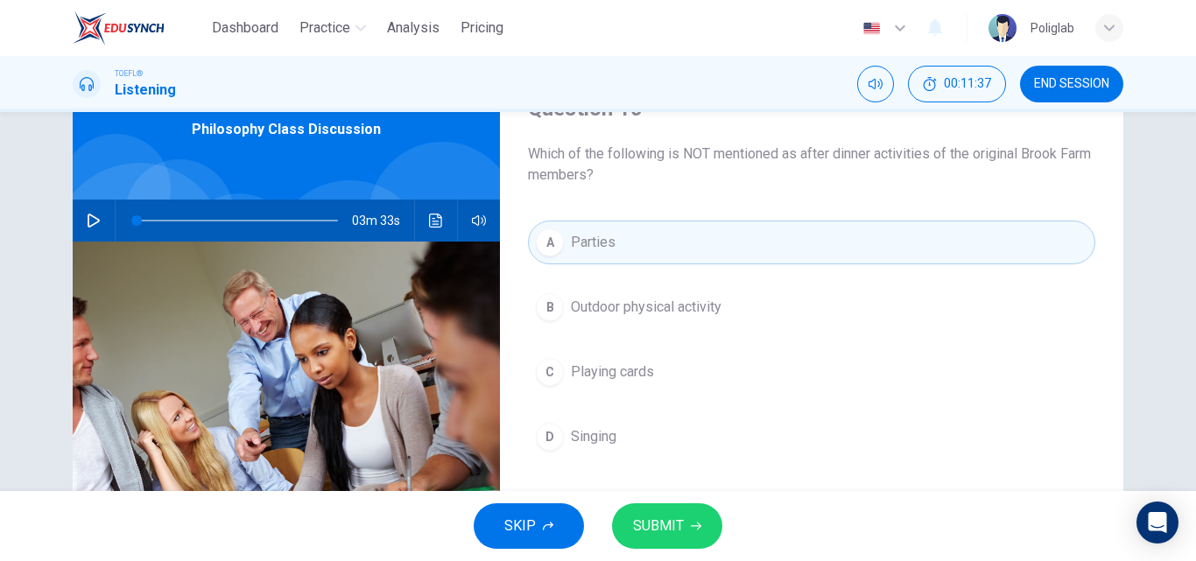
click at [676, 509] on button "SUBMIT" at bounding box center [667, 526] width 110 height 46
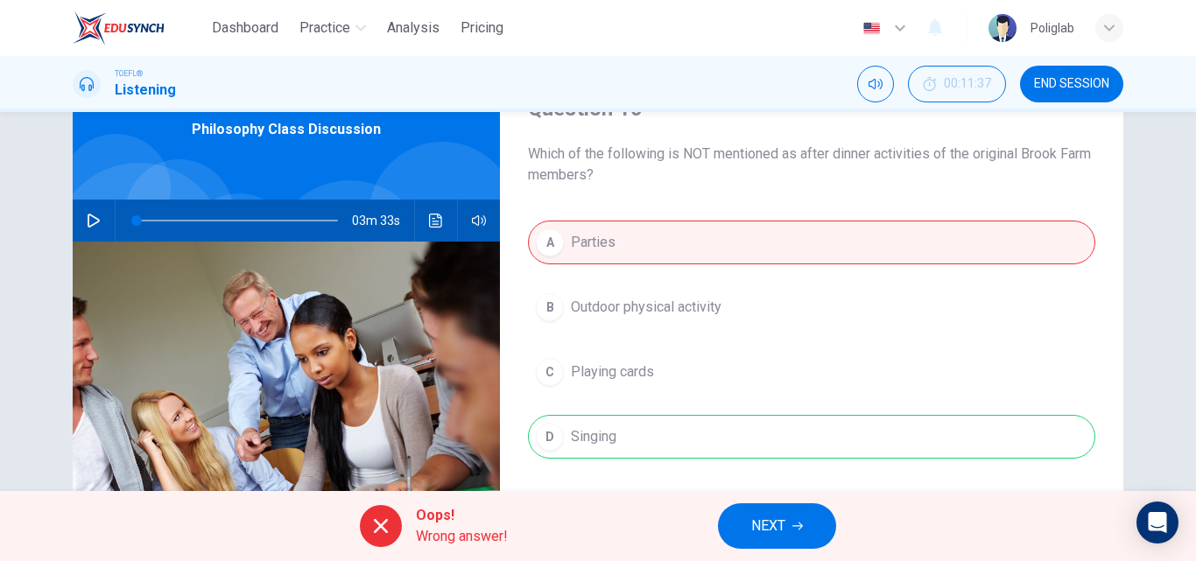
click at [789, 533] on button "NEXT" at bounding box center [777, 526] width 118 height 46
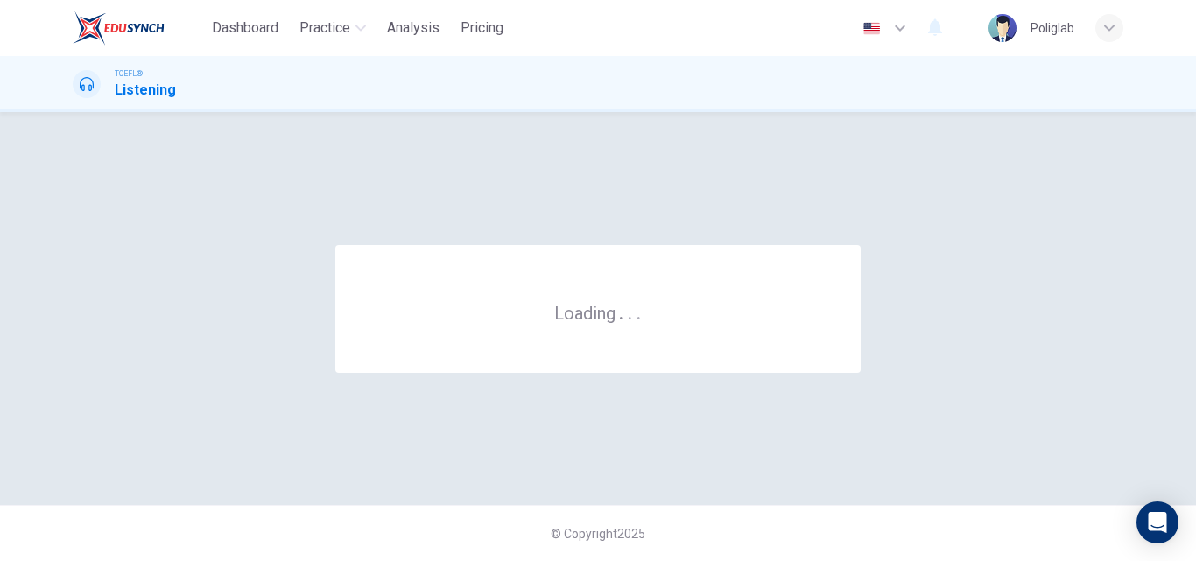
scroll to position [0, 0]
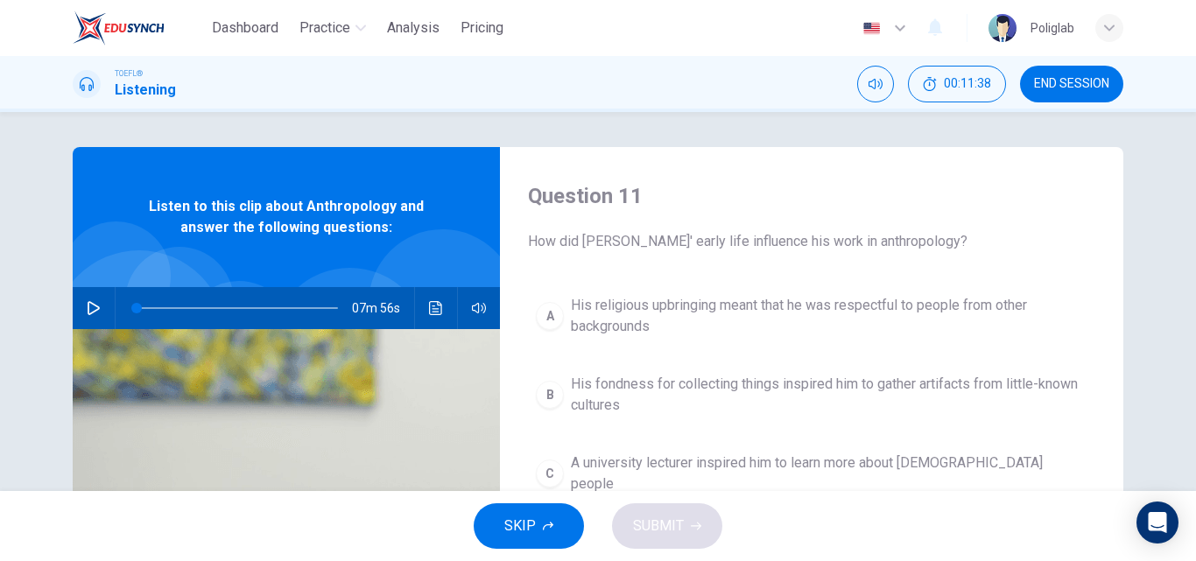
drag, startPoint x: 1057, startPoint y: 76, endPoint x: 635, endPoint y: 95, distance: 423.2
click at [1058, 77] on span "END SESSION" at bounding box center [1071, 84] width 75 height 14
